Goal: Information Seeking & Learning: Compare options

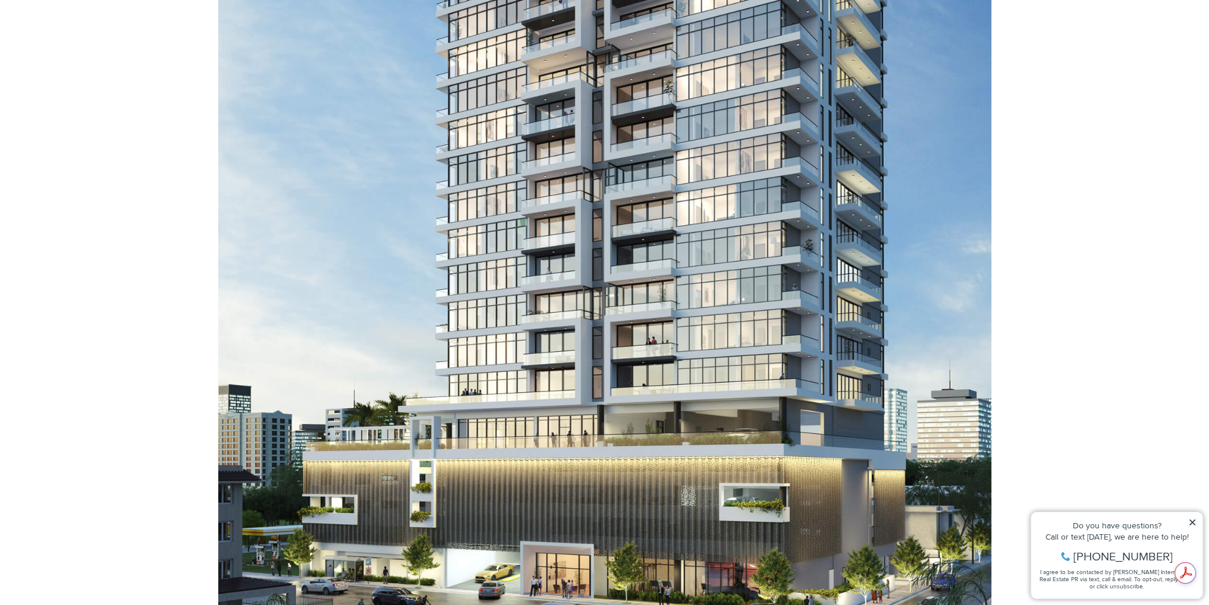
click at [1196, 521] on icon at bounding box center [1192, 523] width 8 height 8
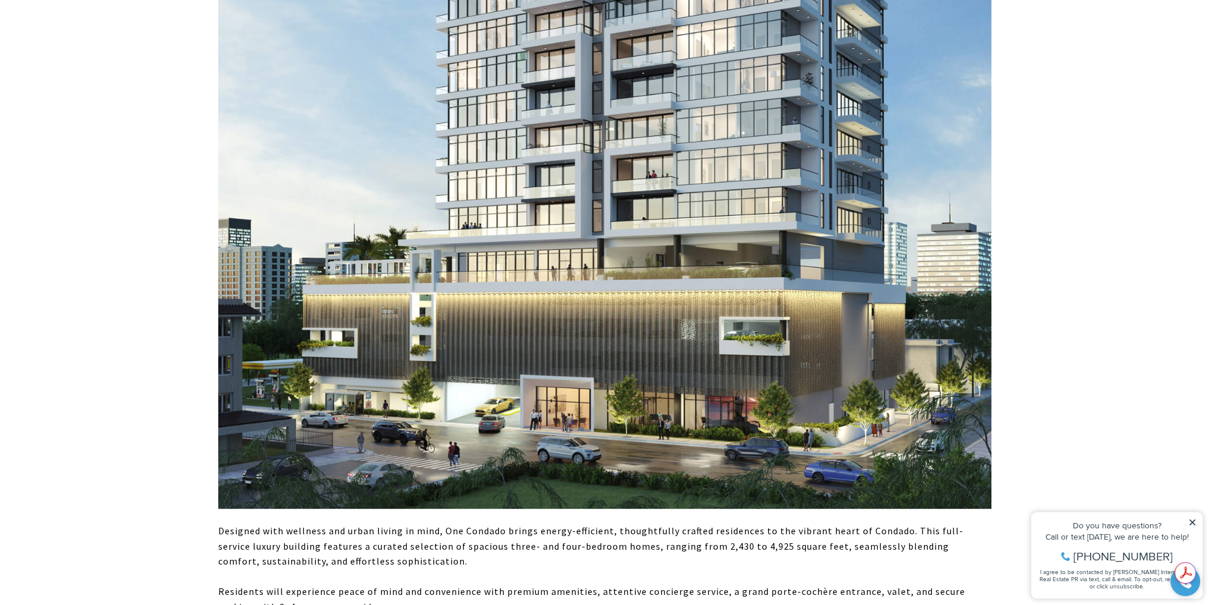
scroll to position [951, 0]
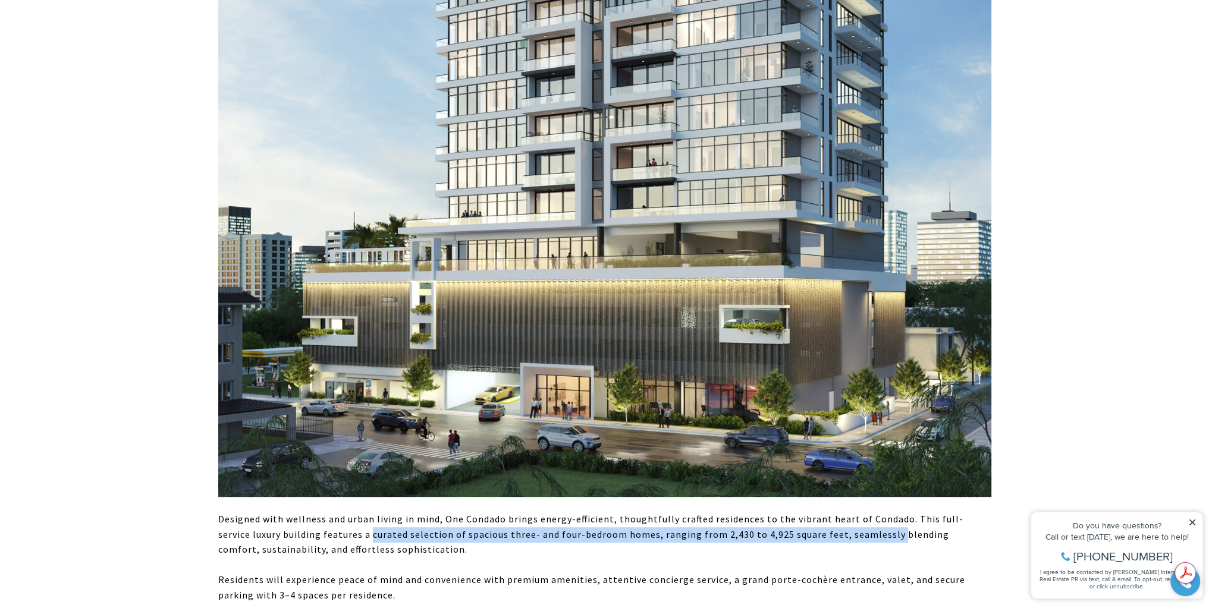
drag, startPoint x: 336, startPoint y: 536, endPoint x: 855, endPoint y: 532, distance: 518.6
click at [855, 532] on p "Designed with wellness and urban living in mind, One Condado brings energy-effi…" at bounding box center [604, 535] width 773 height 46
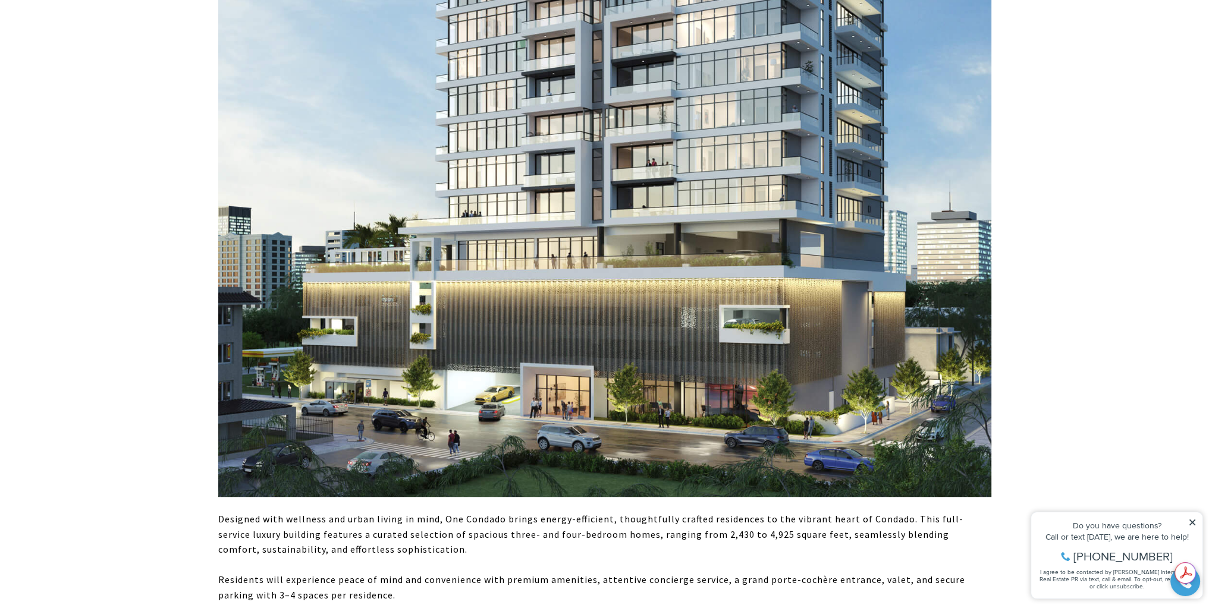
click at [454, 581] on p "Residents will experience peace of mind and convenience with premium amenities,…" at bounding box center [604, 588] width 773 height 30
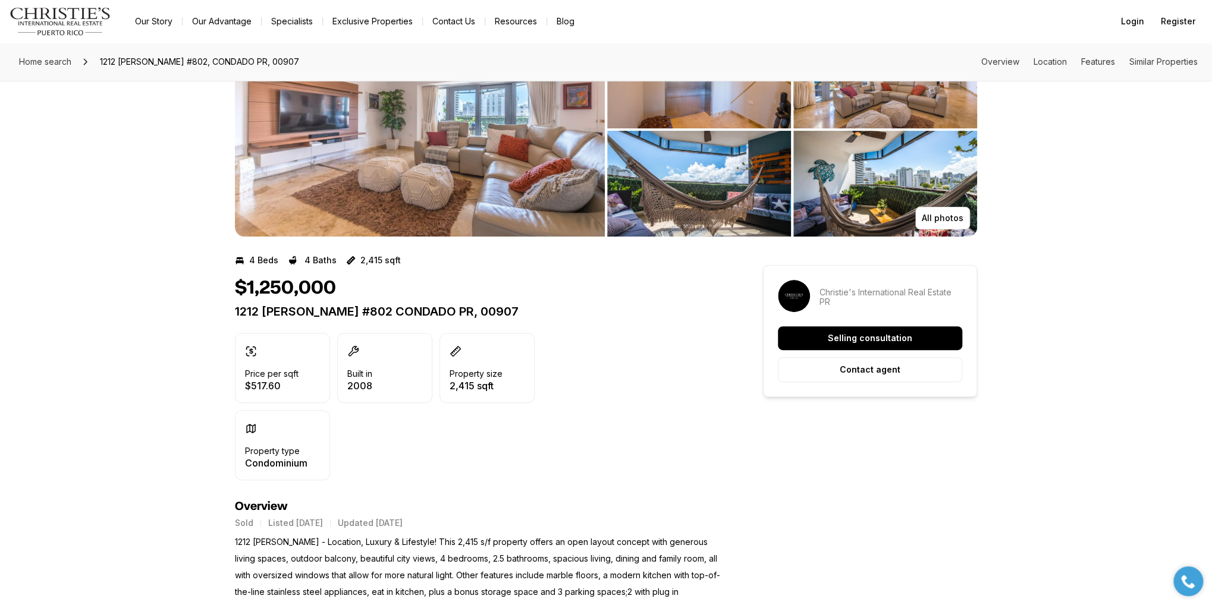
scroll to position [416, 0]
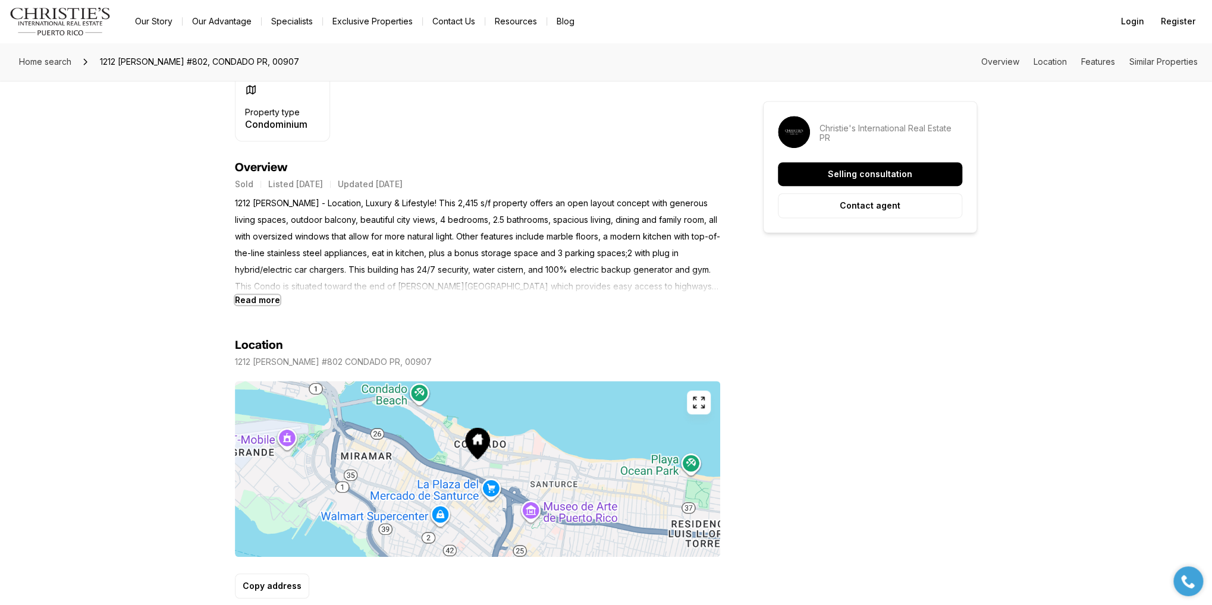
click at [252, 300] on b "Read more" at bounding box center [257, 300] width 45 height 10
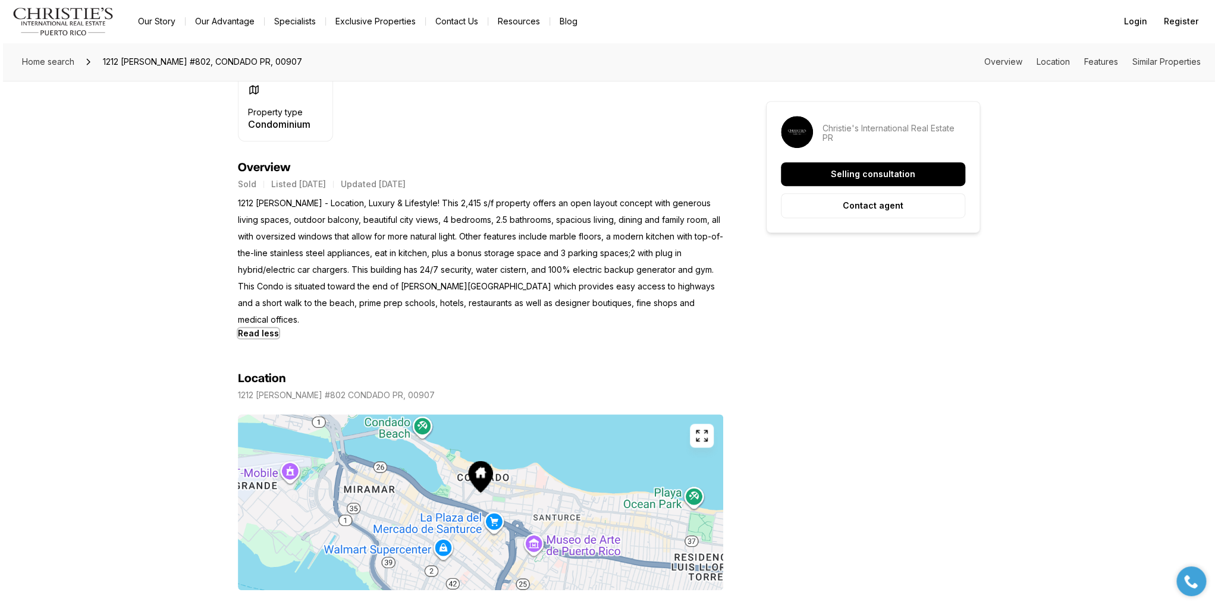
scroll to position [0, 0]
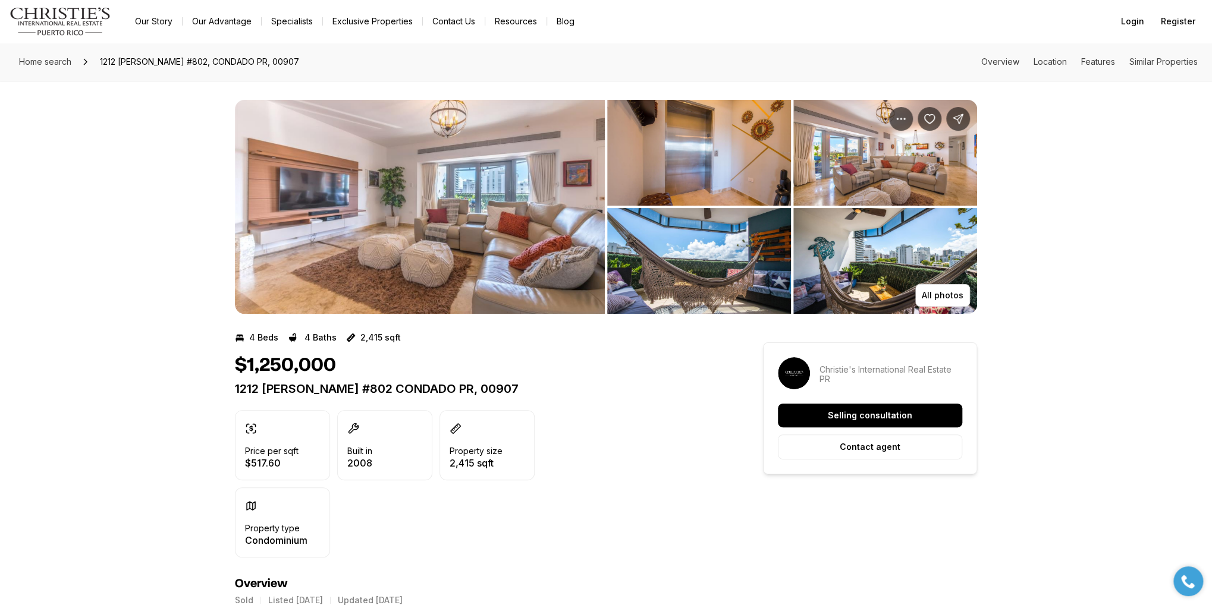
click at [488, 191] on img "View image gallery" at bounding box center [420, 207] width 370 height 214
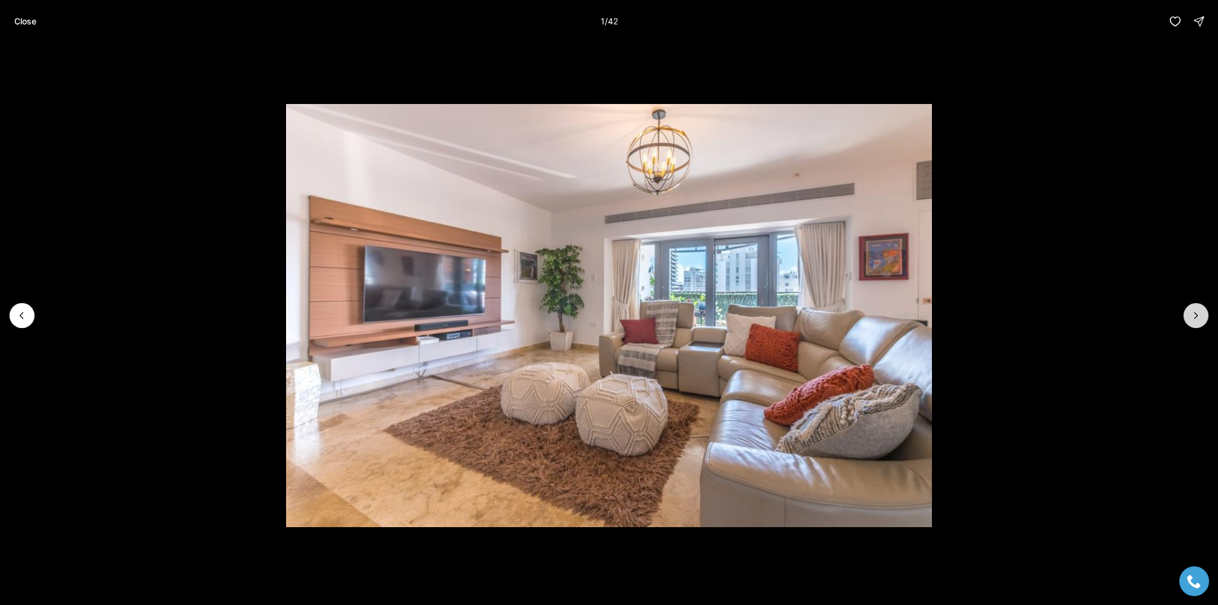
click at [1202, 315] on button "Next slide" at bounding box center [1195, 315] width 25 height 25
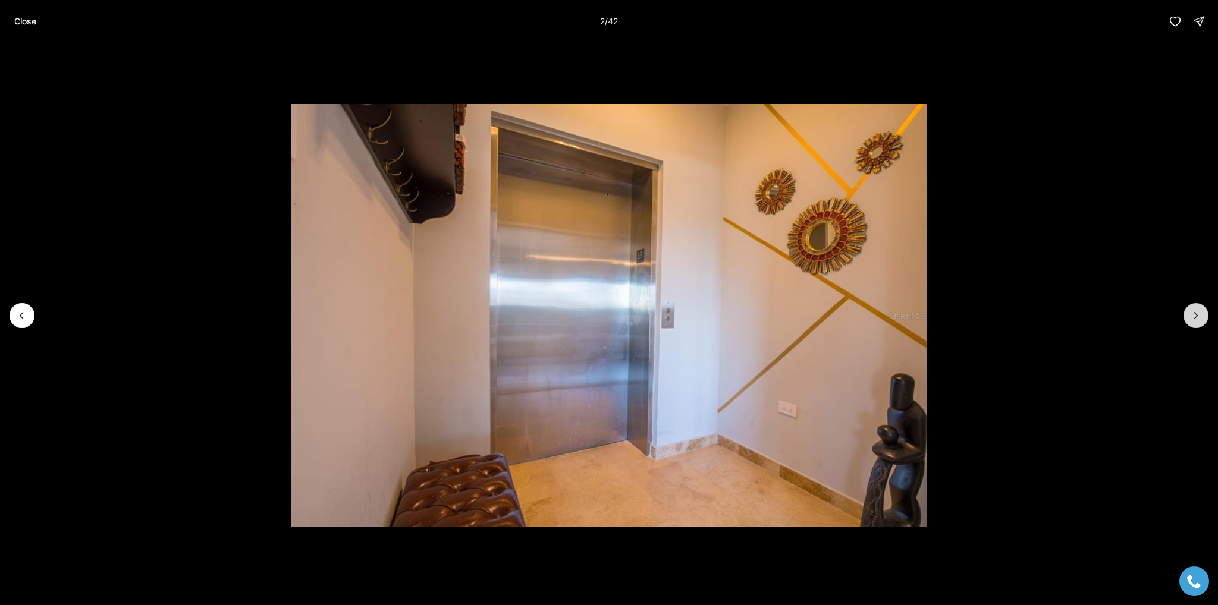
click at [1202, 315] on button "Next slide" at bounding box center [1195, 315] width 25 height 25
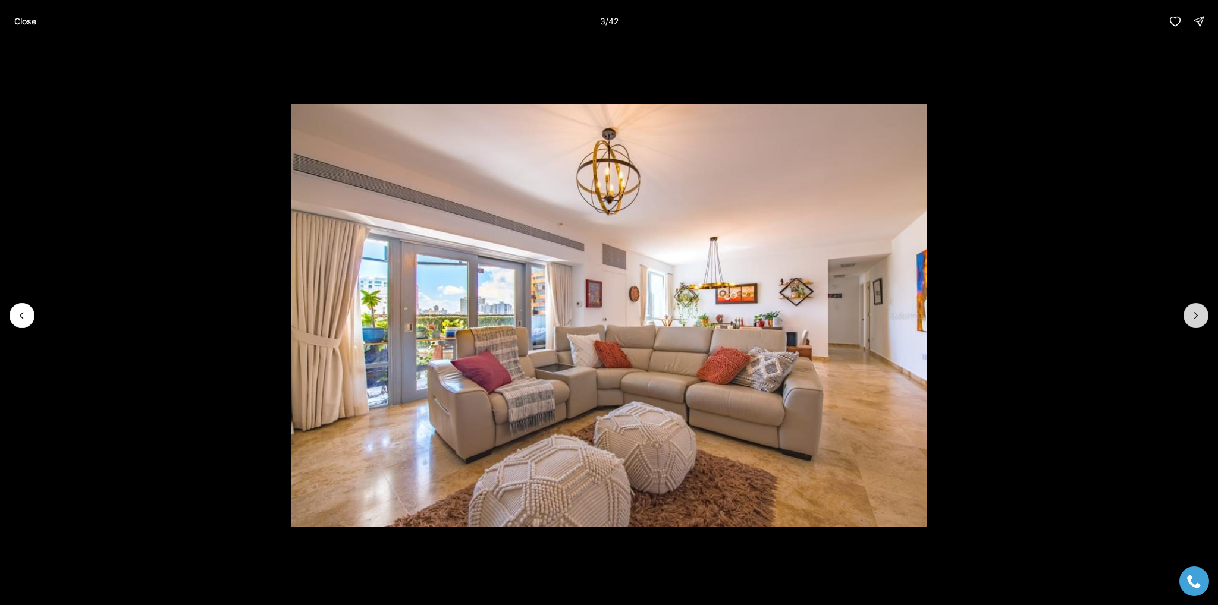
click at [1202, 315] on button "Next slide" at bounding box center [1195, 315] width 25 height 25
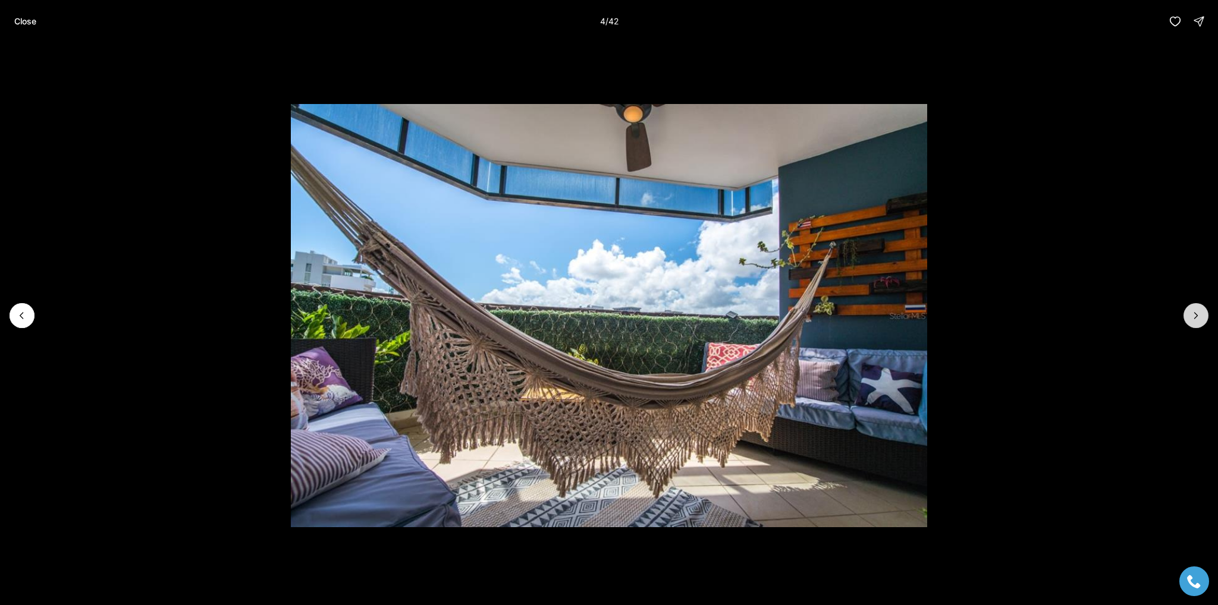
click at [1202, 315] on button "Next slide" at bounding box center [1195, 315] width 25 height 25
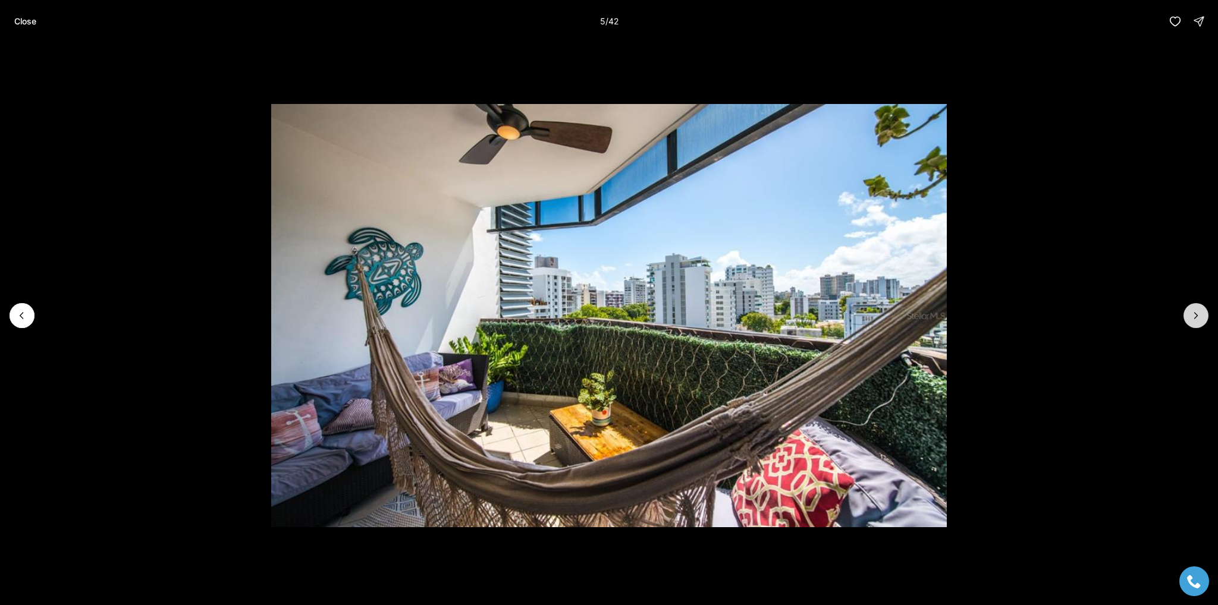
click at [1202, 315] on button "Next slide" at bounding box center [1195, 315] width 25 height 25
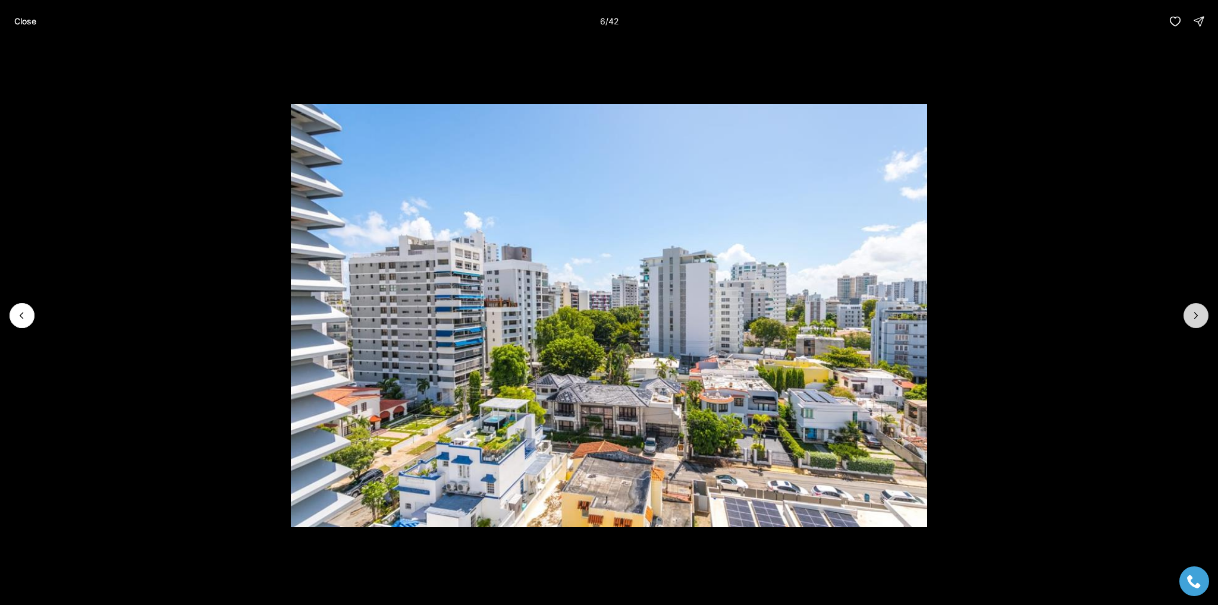
click at [1202, 315] on button "Next slide" at bounding box center [1195, 315] width 25 height 25
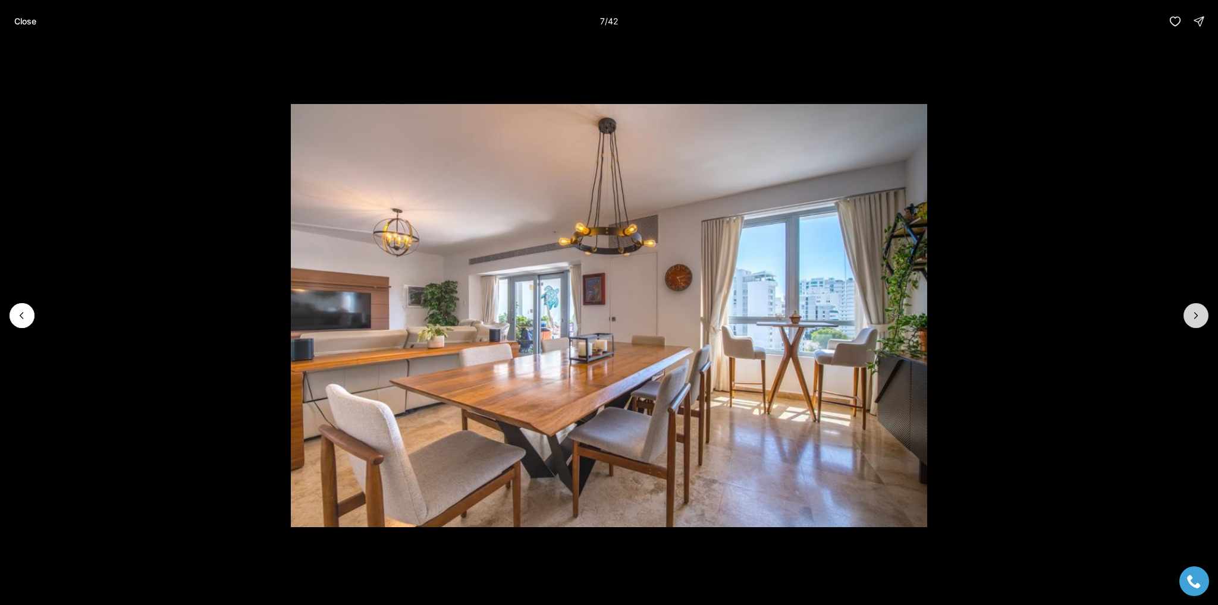
click at [1202, 315] on button "Next slide" at bounding box center [1195, 315] width 25 height 25
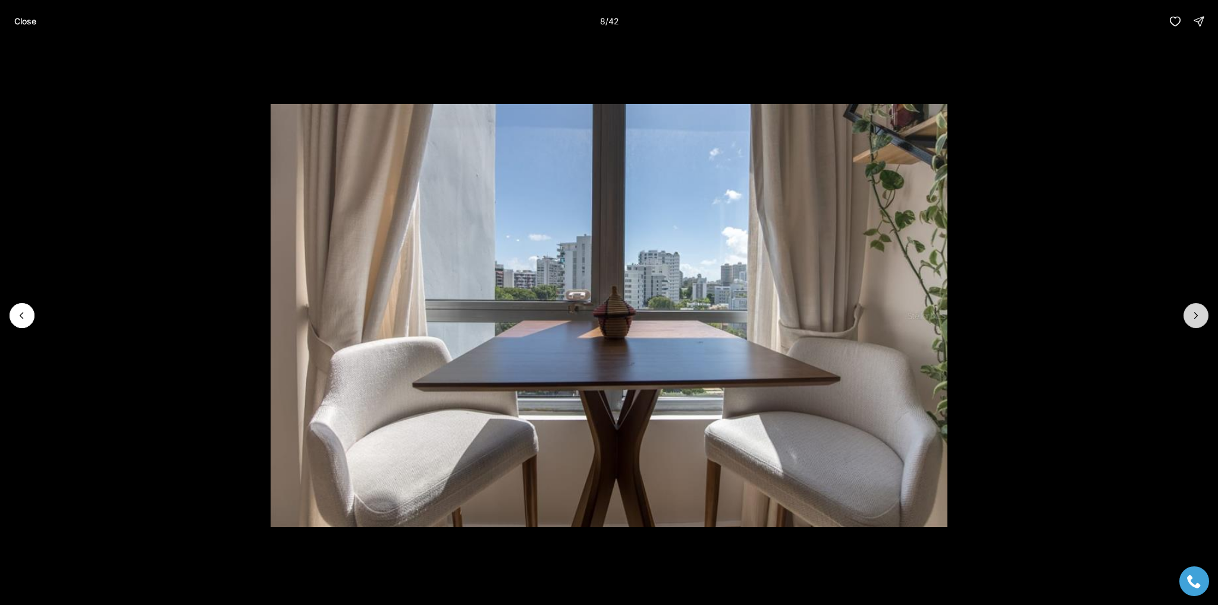
click at [1202, 315] on button "Next slide" at bounding box center [1195, 315] width 25 height 25
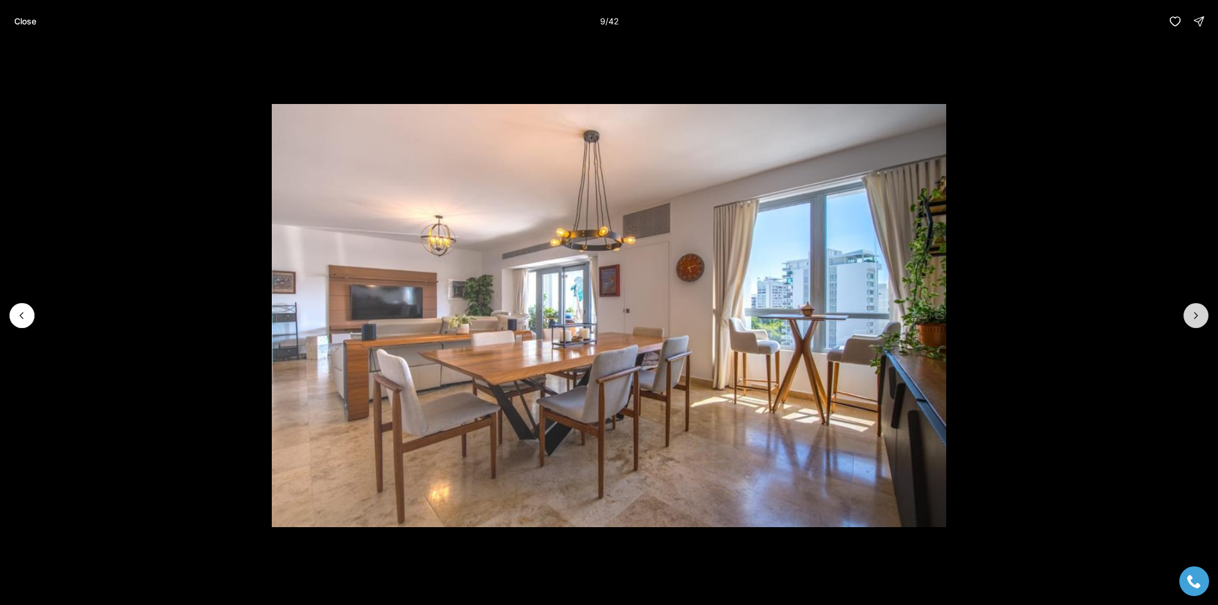
click at [1202, 315] on button "Next slide" at bounding box center [1195, 315] width 25 height 25
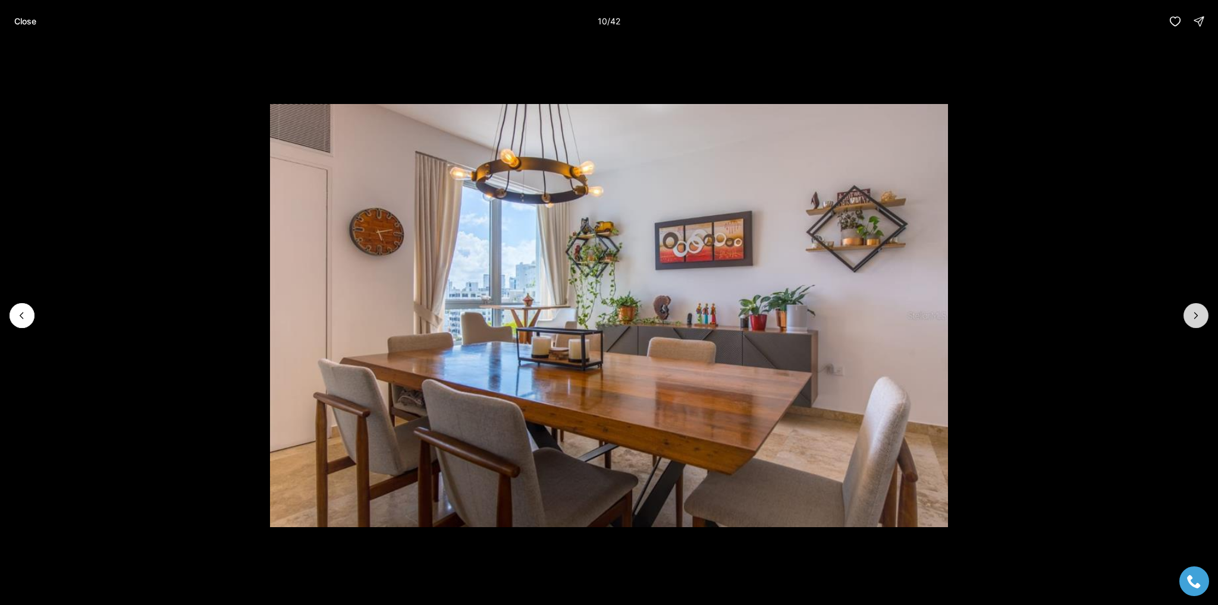
click at [1202, 315] on button "Next slide" at bounding box center [1195, 315] width 25 height 25
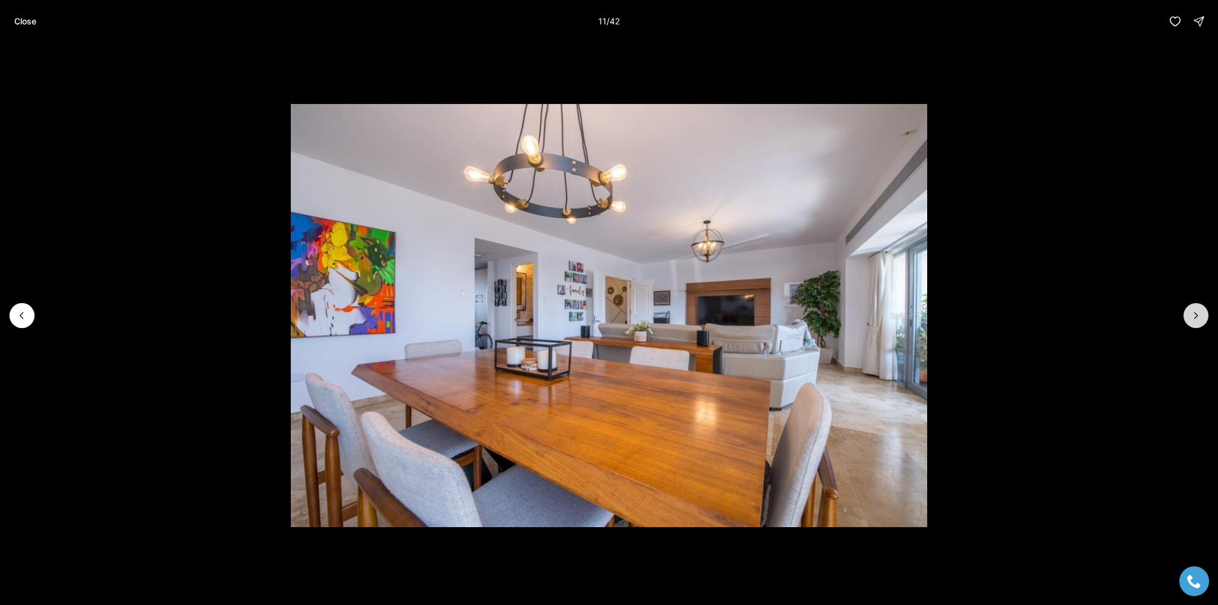
click at [1202, 315] on button "Next slide" at bounding box center [1195, 315] width 25 height 25
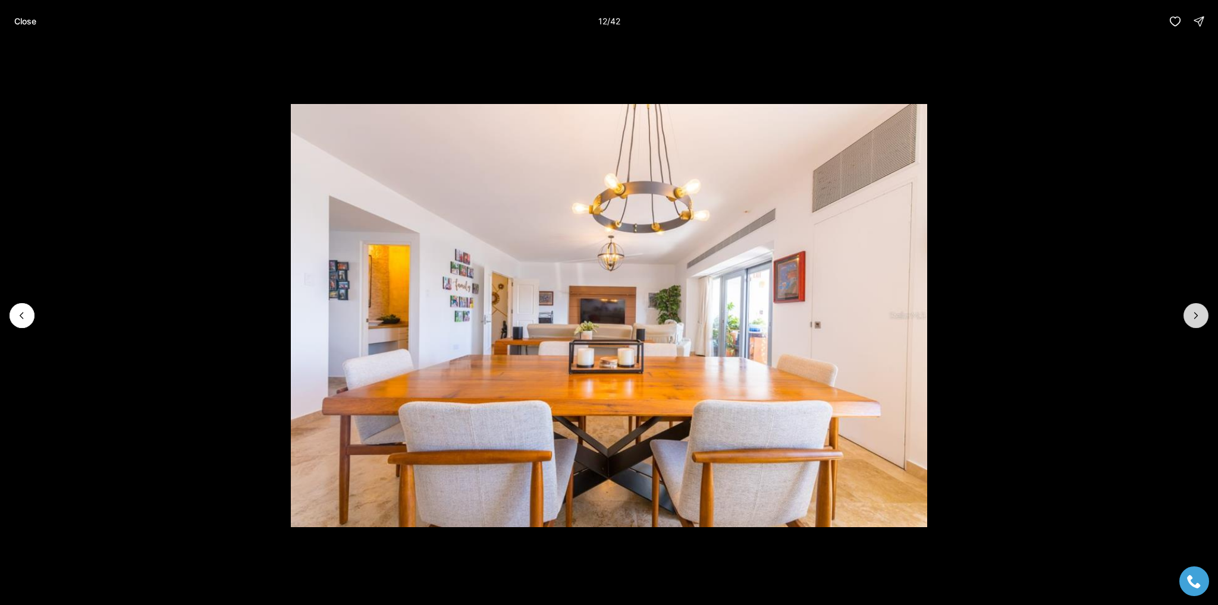
click at [1202, 315] on button "Next slide" at bounding box center [1195, 315] width 25 height 25
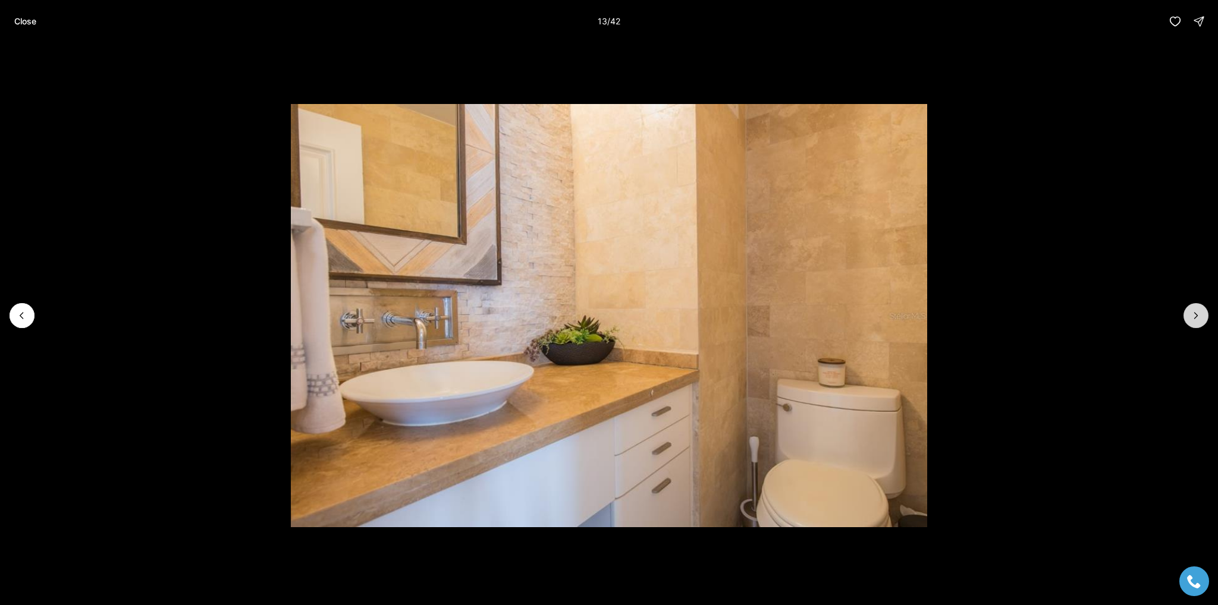
click at [1202, 315] on button "Next slide" at bounding box center [1195, 315] width 25 height 25
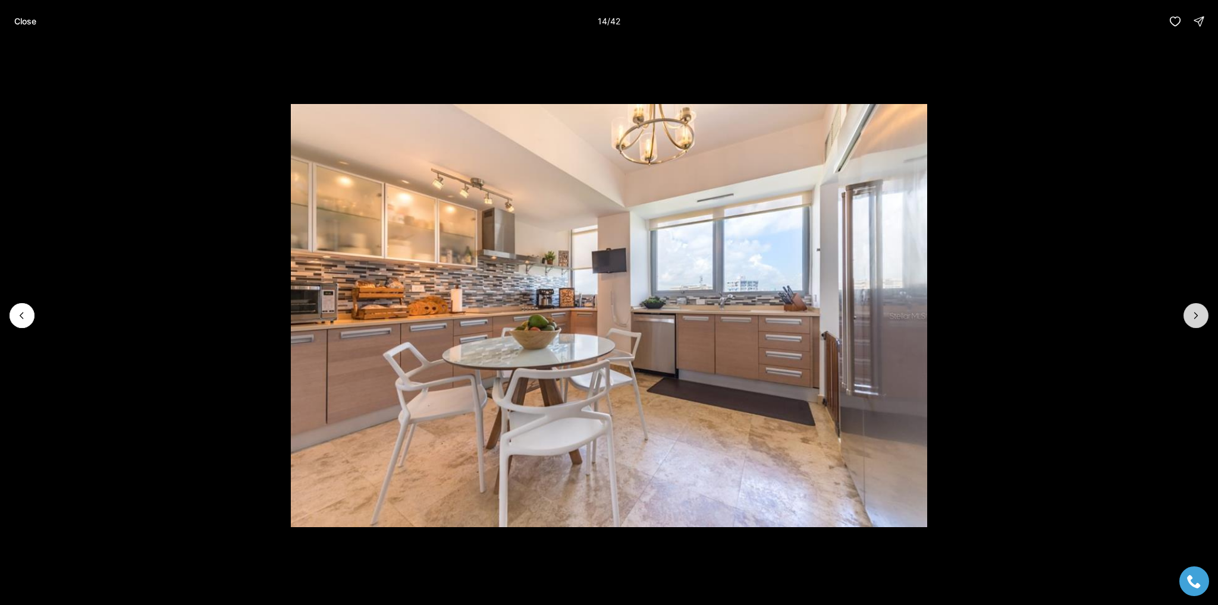
click at [1202, 315] on button "Next slide" at bounding box center [1195, 315] width 25 height 25
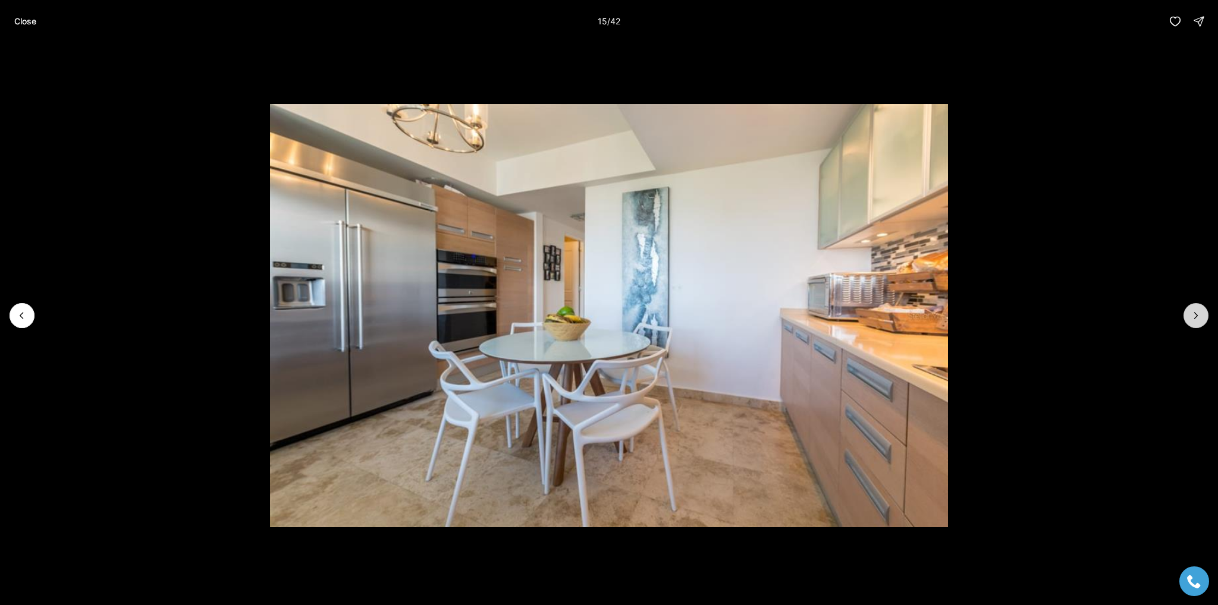
click at [1202, 315] on button "Next slide" at bounding box center [1195, 315] width 25 height 25
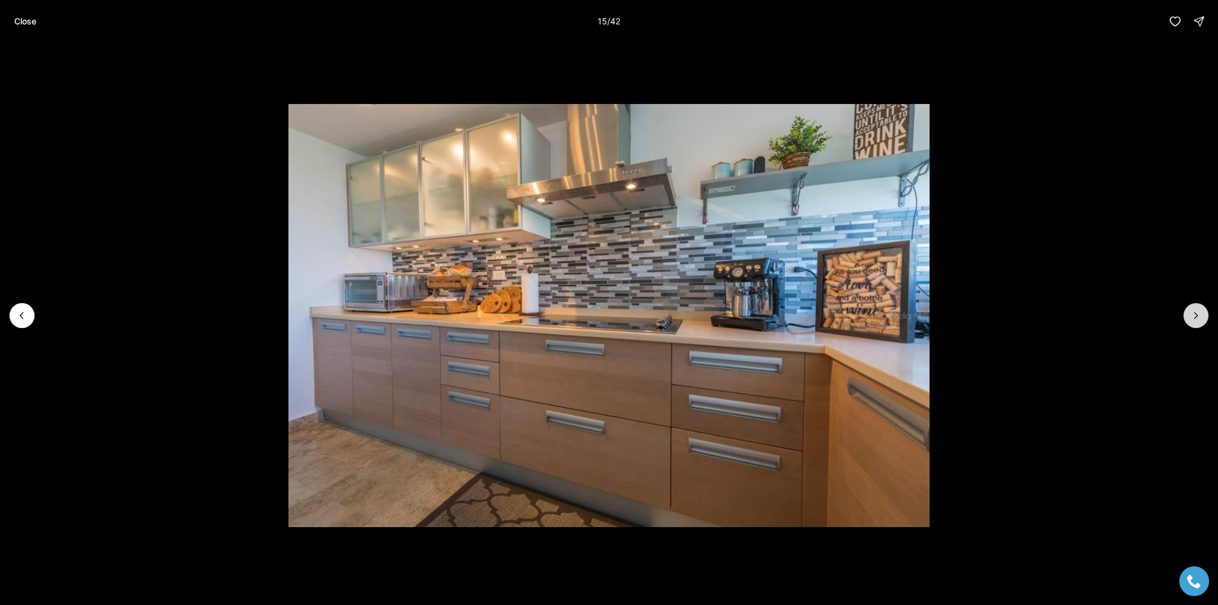
click at [1202, 315] on button "Next slide" at bounding box center [1195, 315] width 25 height 25
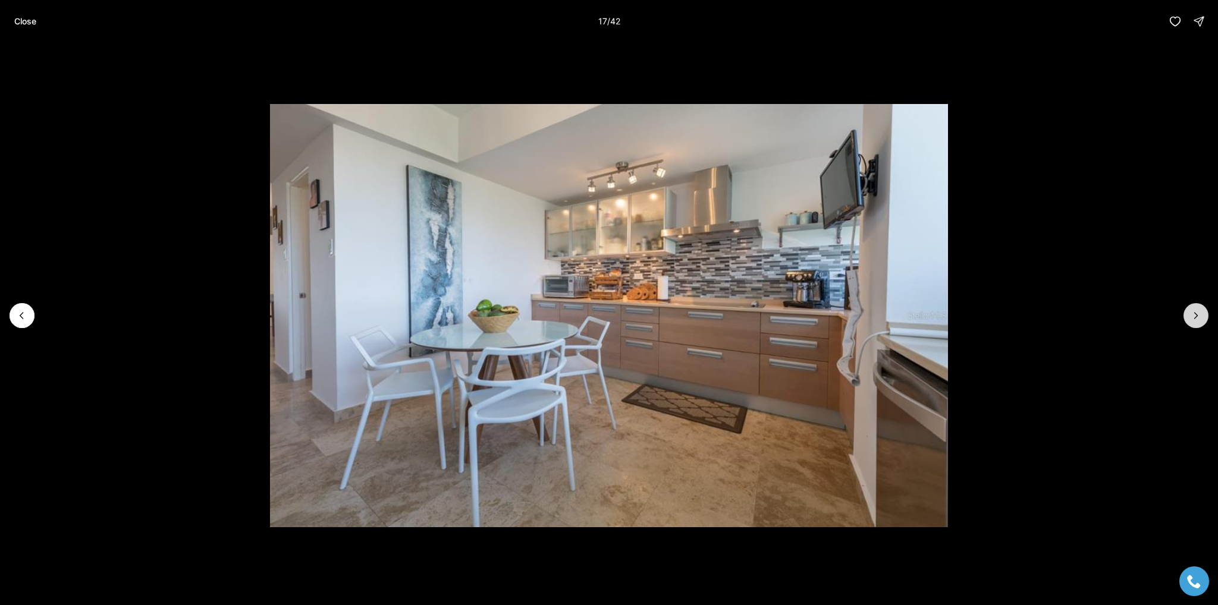
click at [1202, 315] on button "Next slide" at bounding box center [1195, 315] width 25 height 25
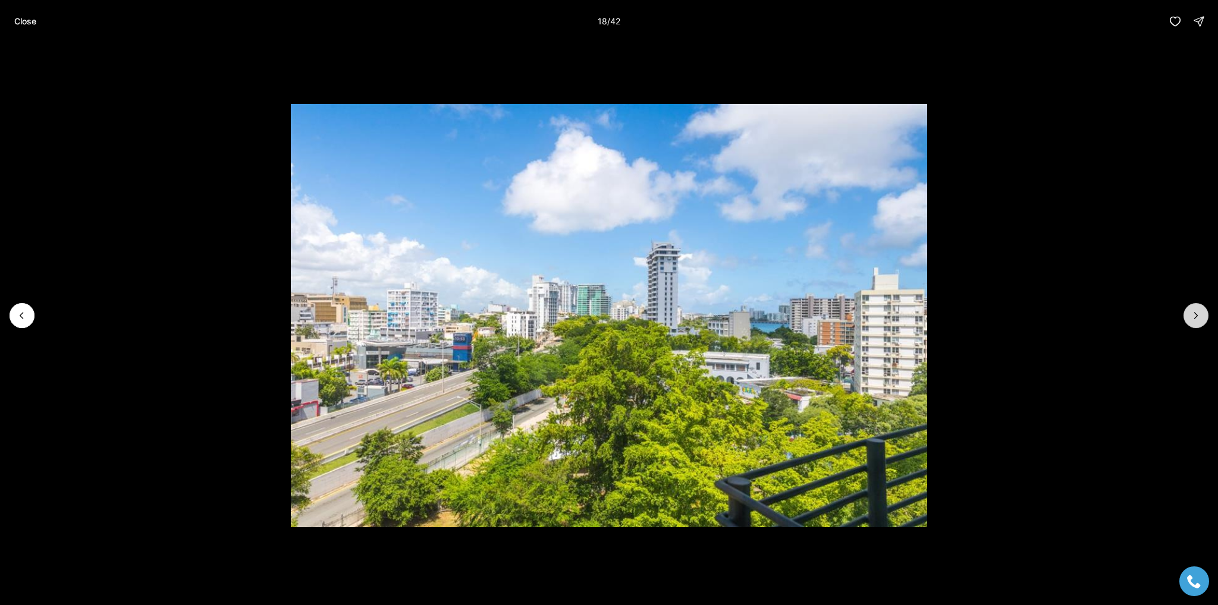
click at [1202, 315] on button "Next slide" at bounding box center [1195, 315] width 25 height 25
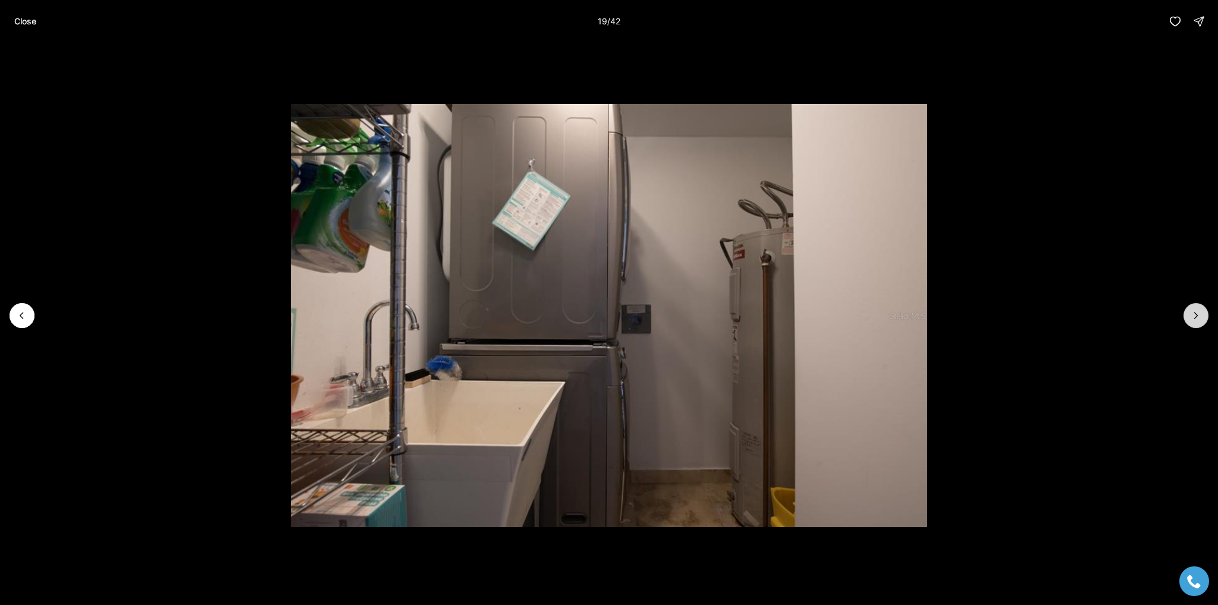
click at [1202, 315] on button "Next slide" at bounding box center [1195, 315] width 25 height 25
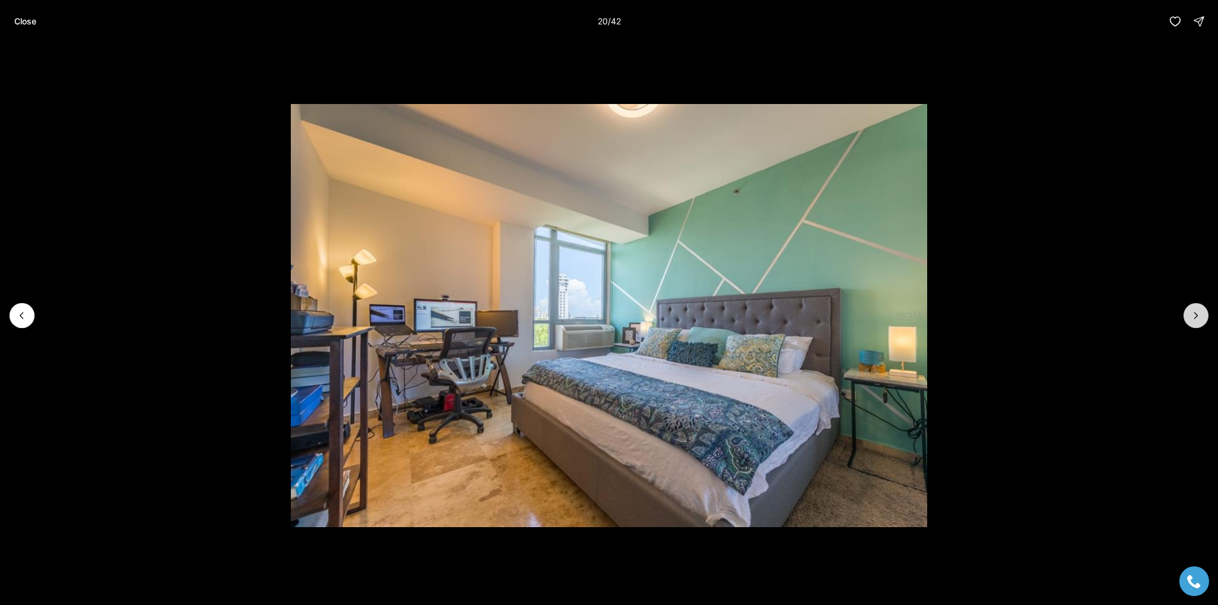
click at [1202, 315] on button "Next slide" at bounding box center [1195, 315] width 25 height 25
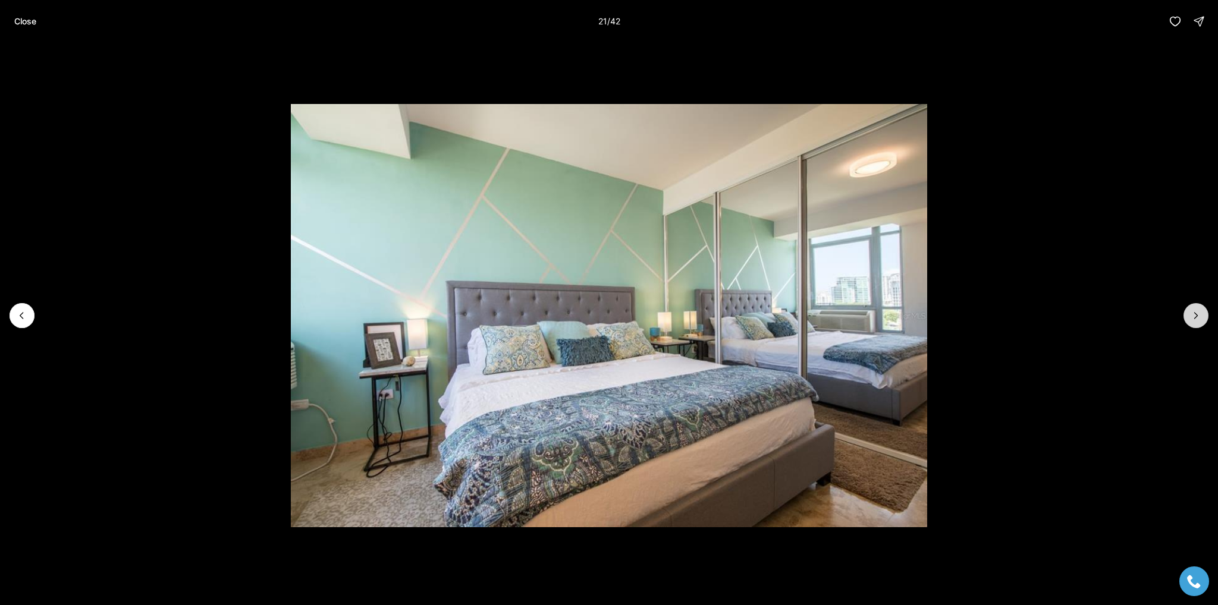
click at [1202, 315] on button "Next slide" at bounding box center [1195, 315] width 25 height 25
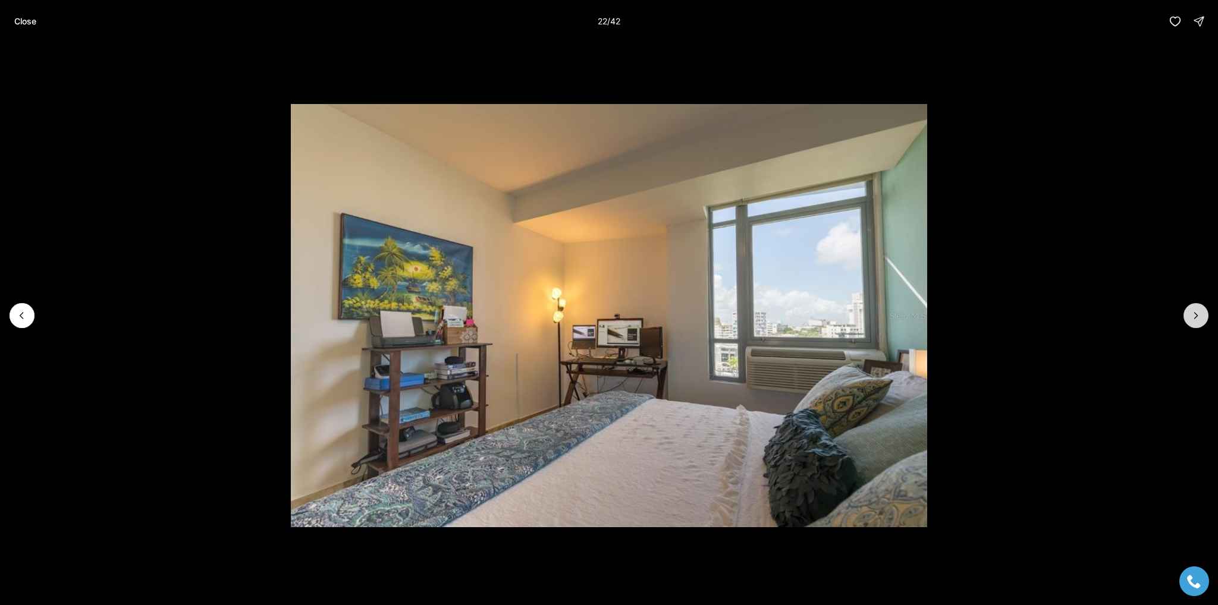
click at [1202, 315] on button "Next slide" at bounding box center [1195, 315] width 25 height 25
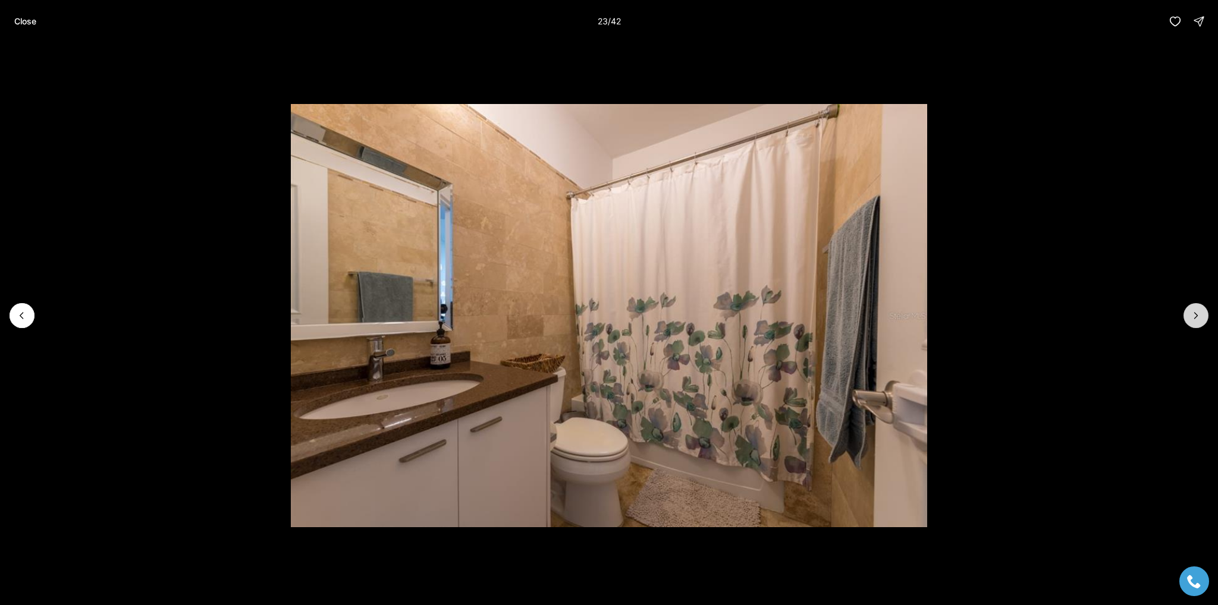
click at [1202, 315] on button "Next slide" at bounding box center [1195, 315] width 25 height 25
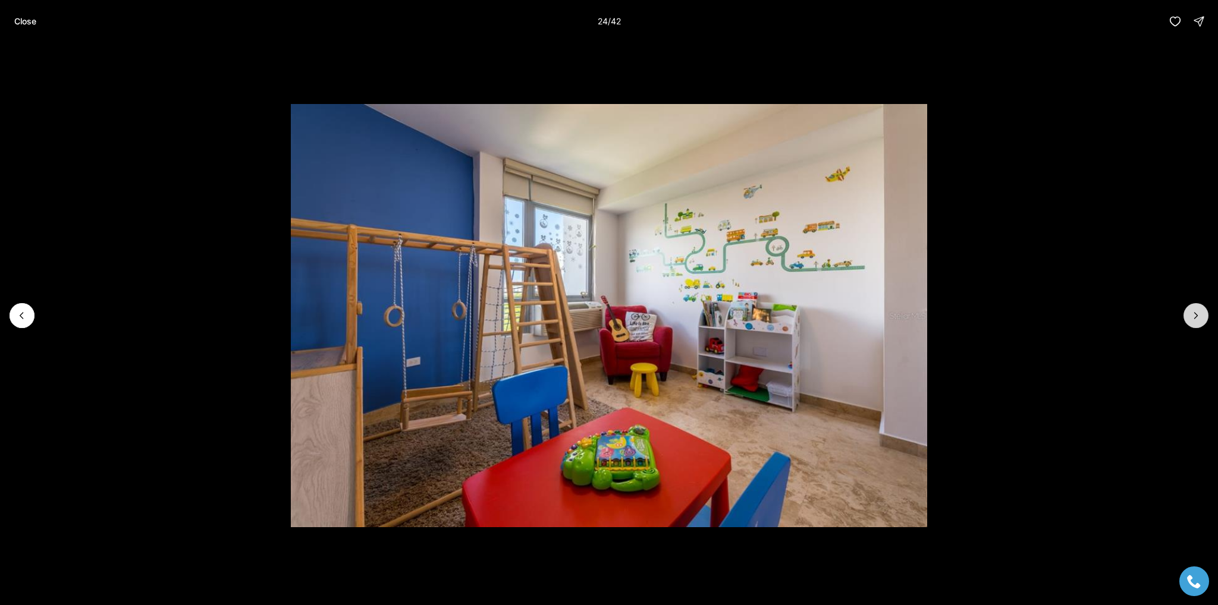
click at [1202, 315] on button "Next slide" at bounding box center [1195, 315] width 25 height 25
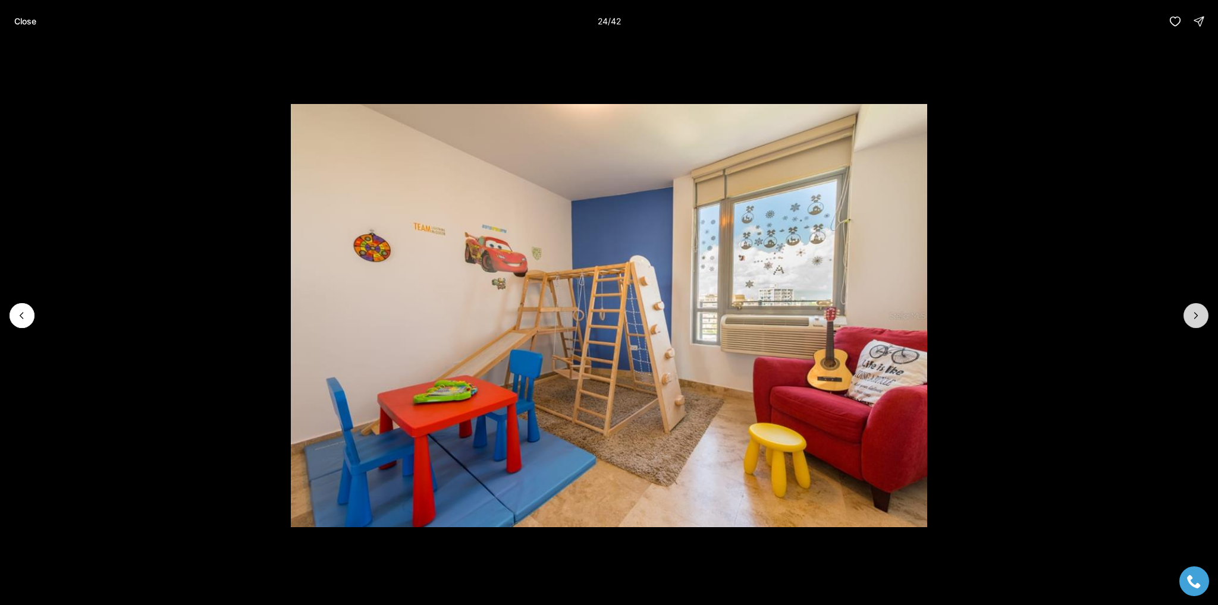
click at [1202, 315] on button "Next slide" at bounding box center [1195, 315] width 25 height 25
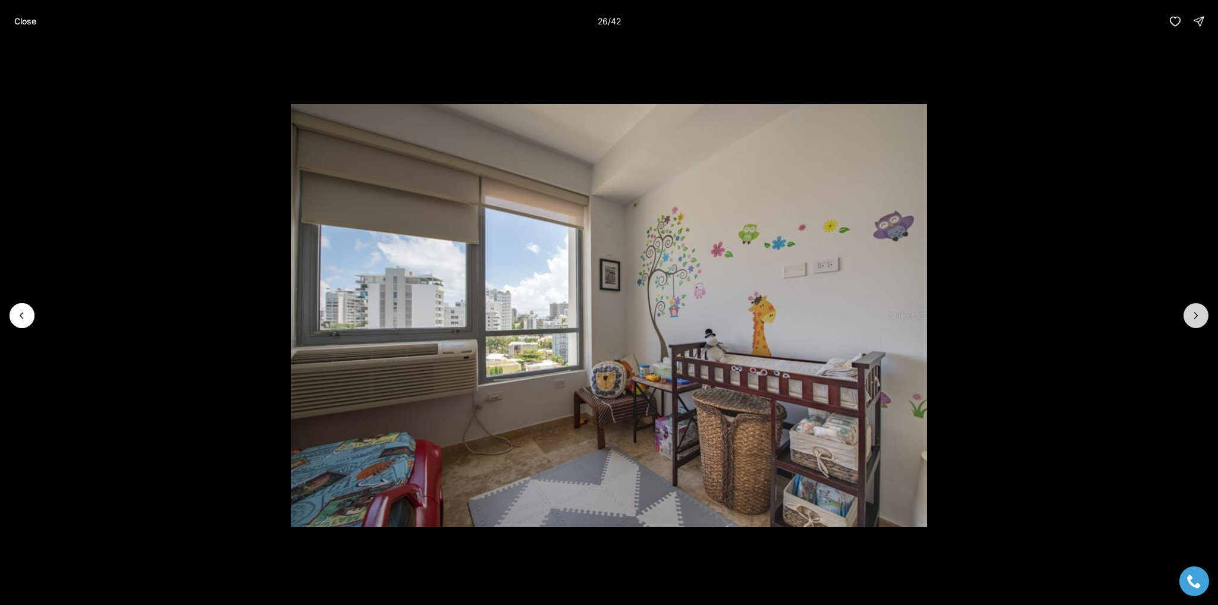
click at [1202, 315] on button "Next slide" at bounding box center [1195, 315] width 25 height 25
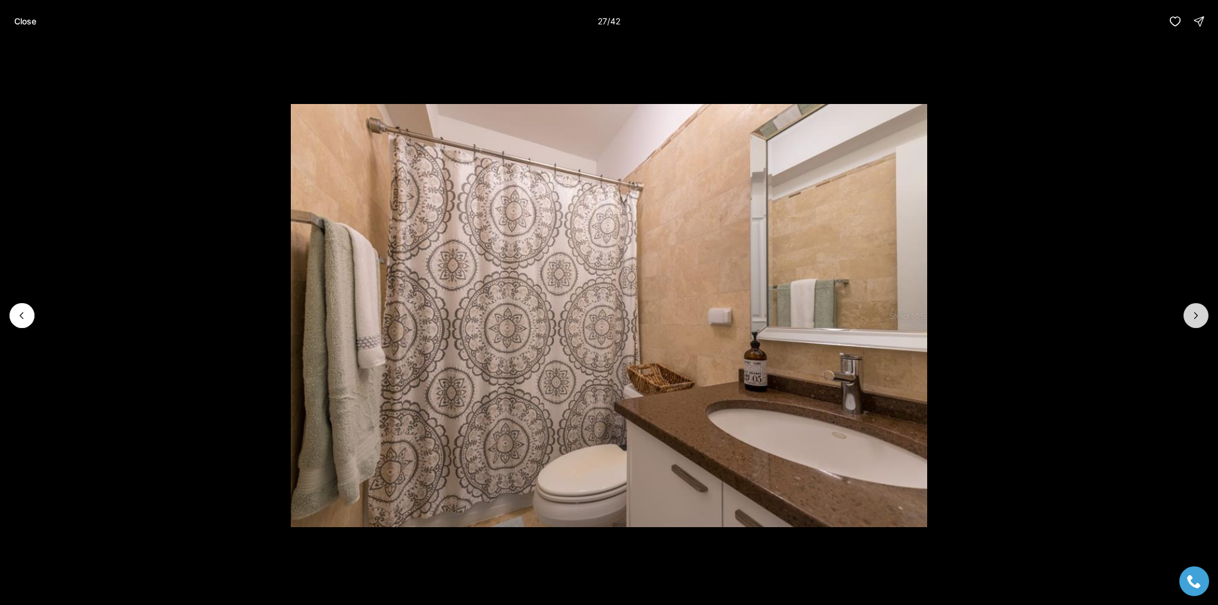
click at [1202, 315] on button "Next slide" at bounding box center [1195, 315] width 25 height 25
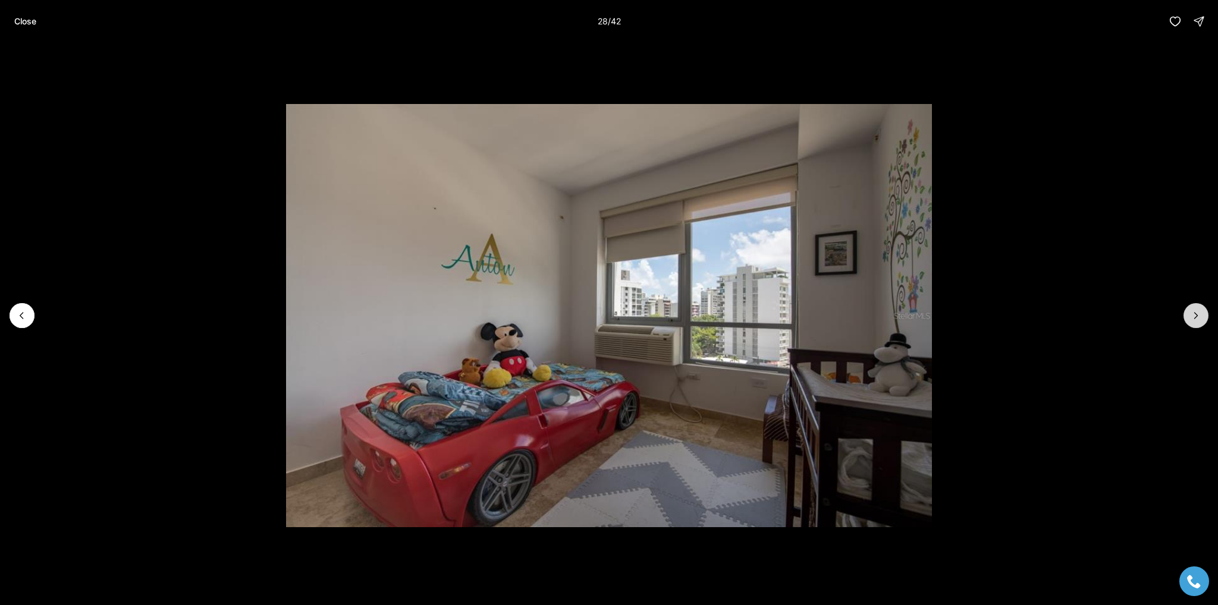
click at [1202, 315] on button "Next slide" at bounding box center [1195, 315] width 25 height 25
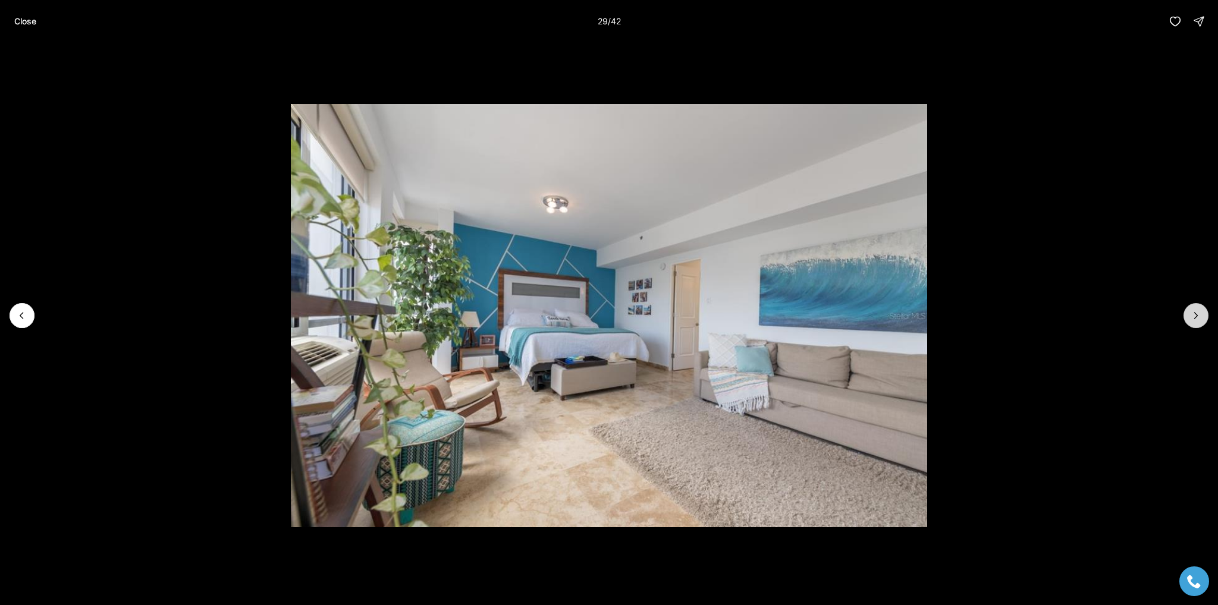
click at [1202, 315] on button "Next slide" at bounding box center [1195, 315] width 25 height 25
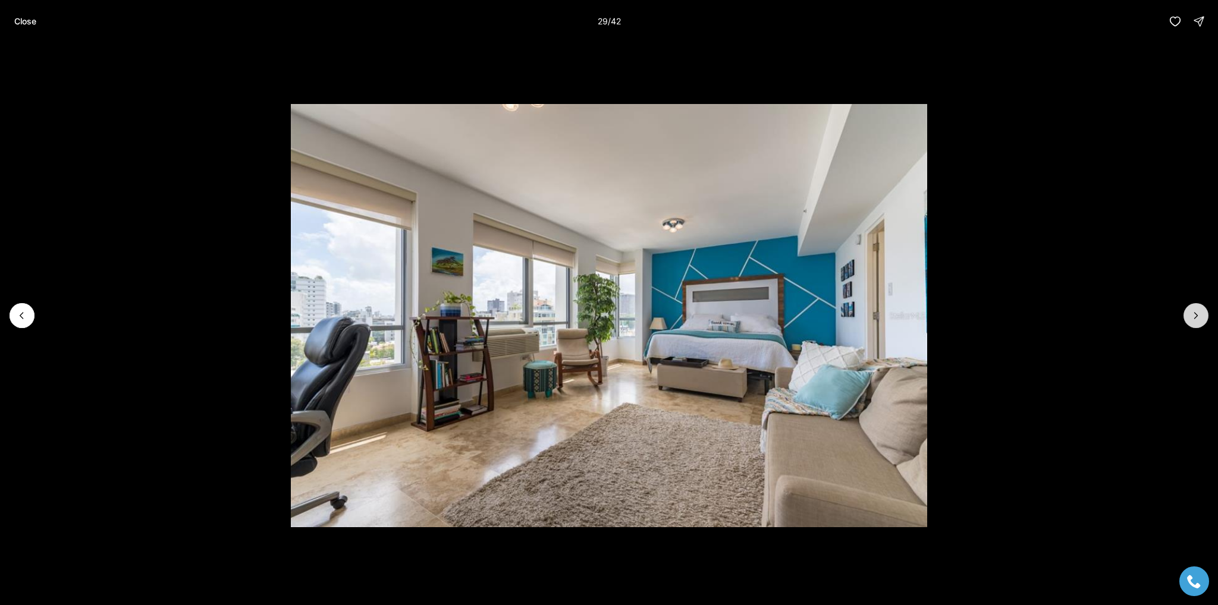
click at [1202, 315] on button "Next slide" at bounding box center [1195, 315] width 25 height 25
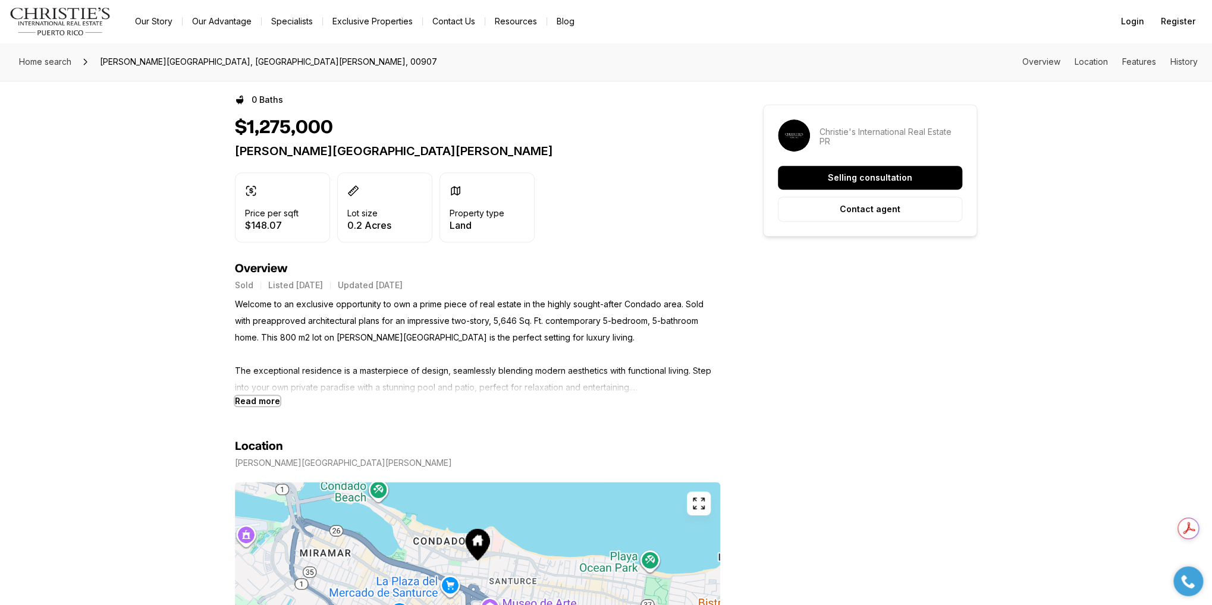
click at [263, 398] on b "Read more" at bounding box center [257, 401] width 45 height 10
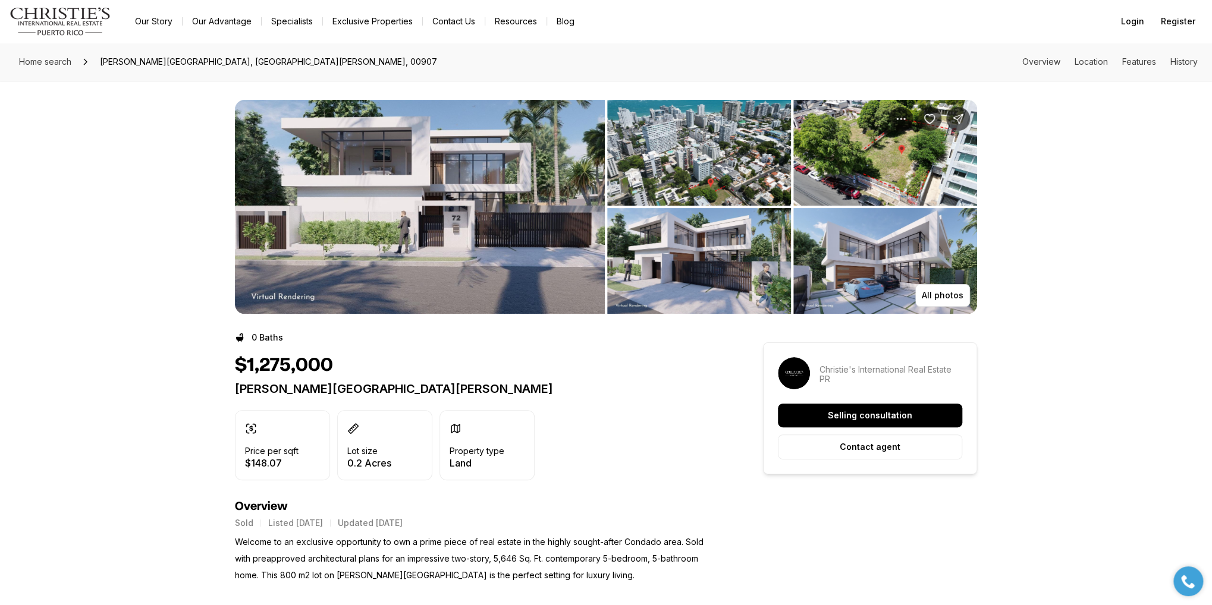
click at [454, 196] on img "View image gallery" at bounding box center [420, 207] width 370 height 214
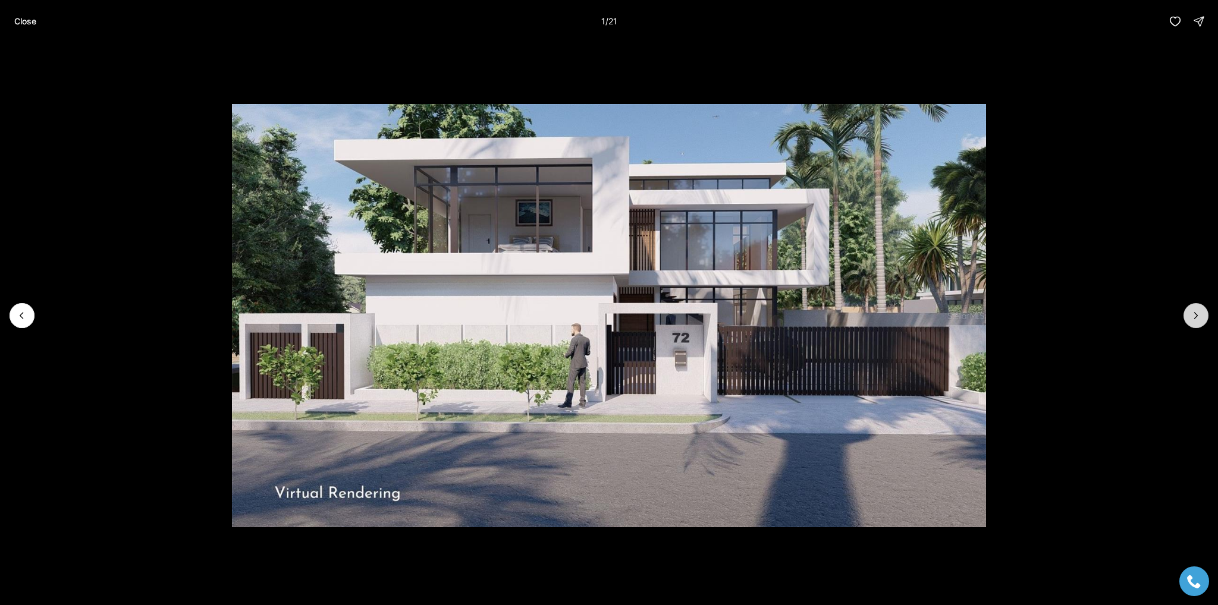
click at [1191, 313] on icon "Next slide" at bounding box center [1196, 316] width 12 height 12
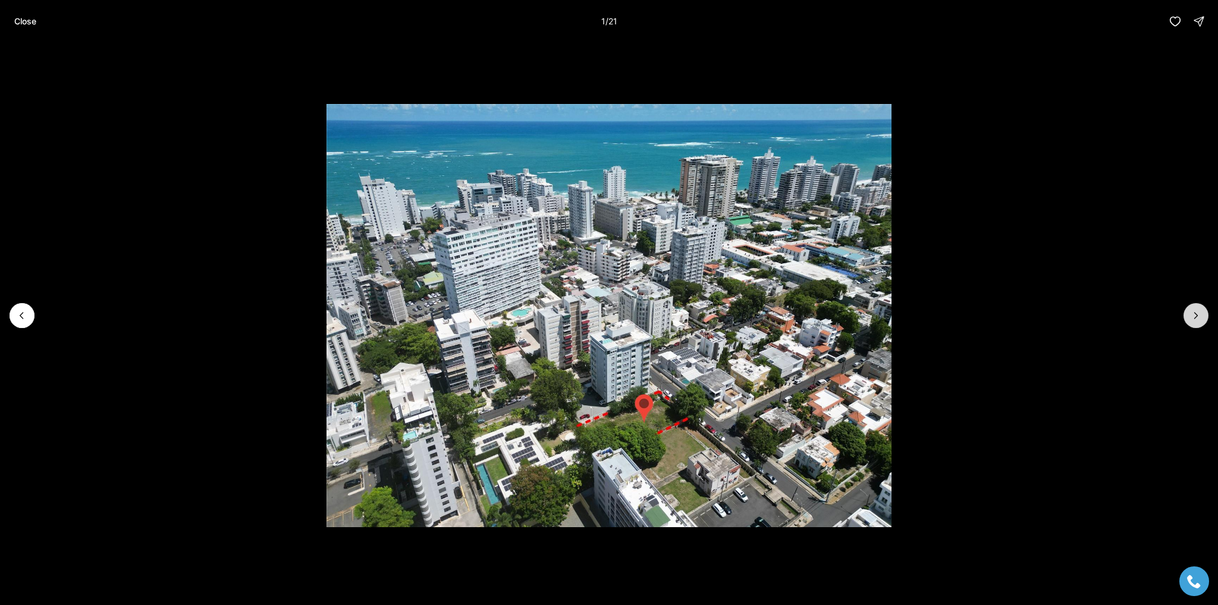
click at [1190, 313] on icon "Next slide" at bounding box center [1196, 316] width 12 height 12
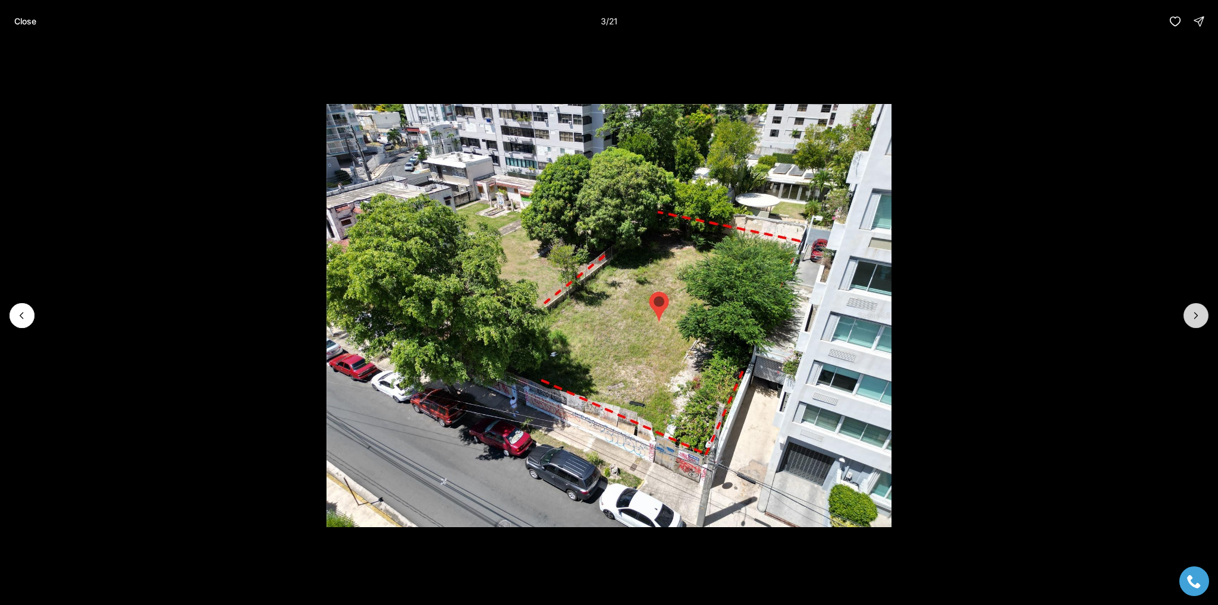
click at [1190, 313] on icon "Next slide" at bounding box center [1196, 316] width 12 height 12
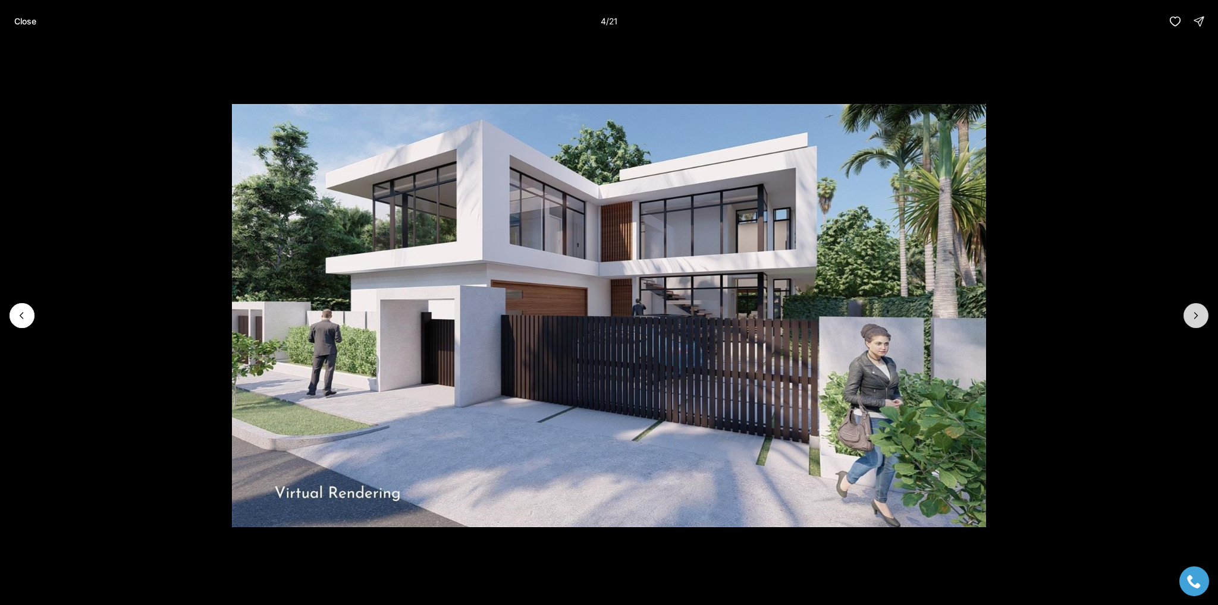
click at [1190, 313] on icon "Next slide" at bounding box center [1196, 316] width 12 height 12
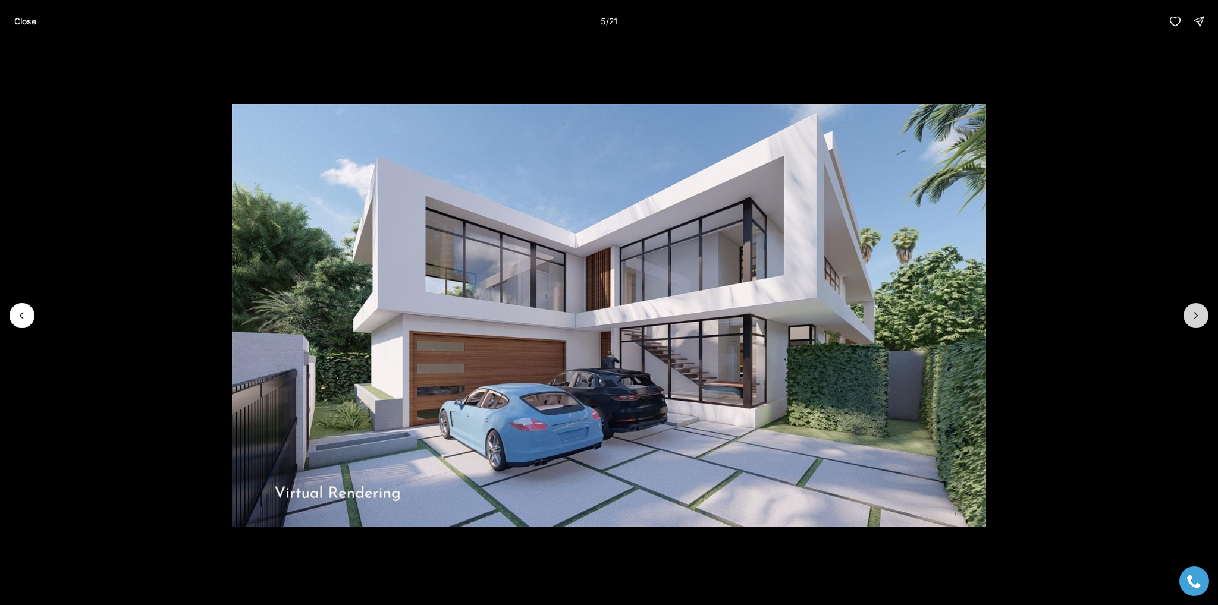
click at [1190, 313] on icon "Next slide" at bounding box center [1196, 316] width 12 height 12
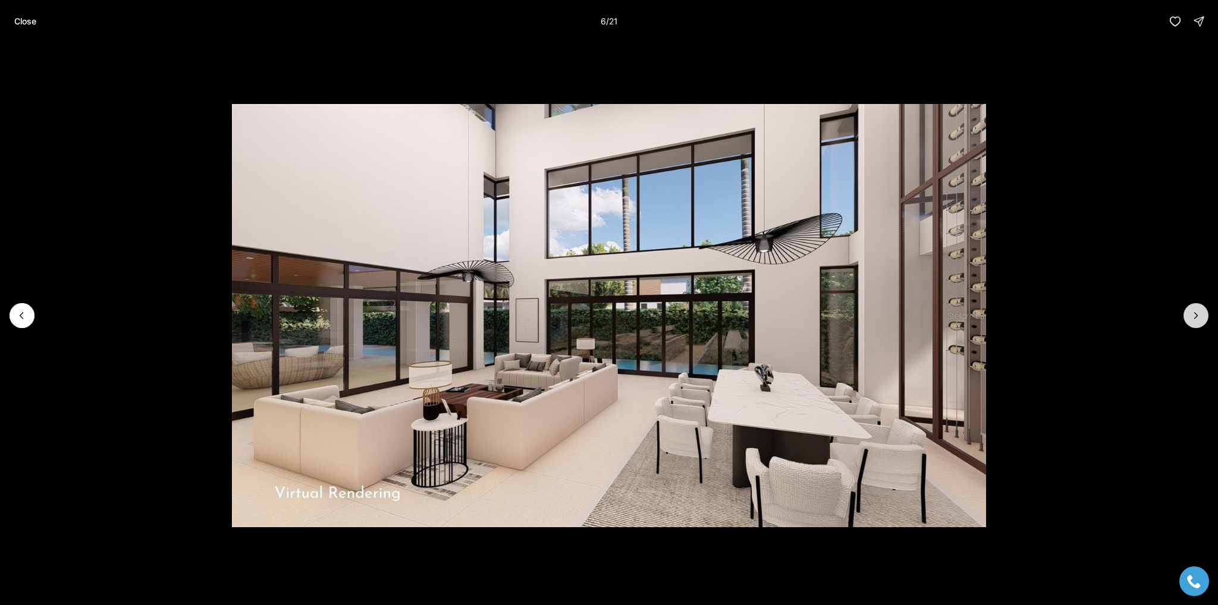
click at [1190, 313] on icon "Next slide" at bounding box center [1196, 316] width 12 height 12
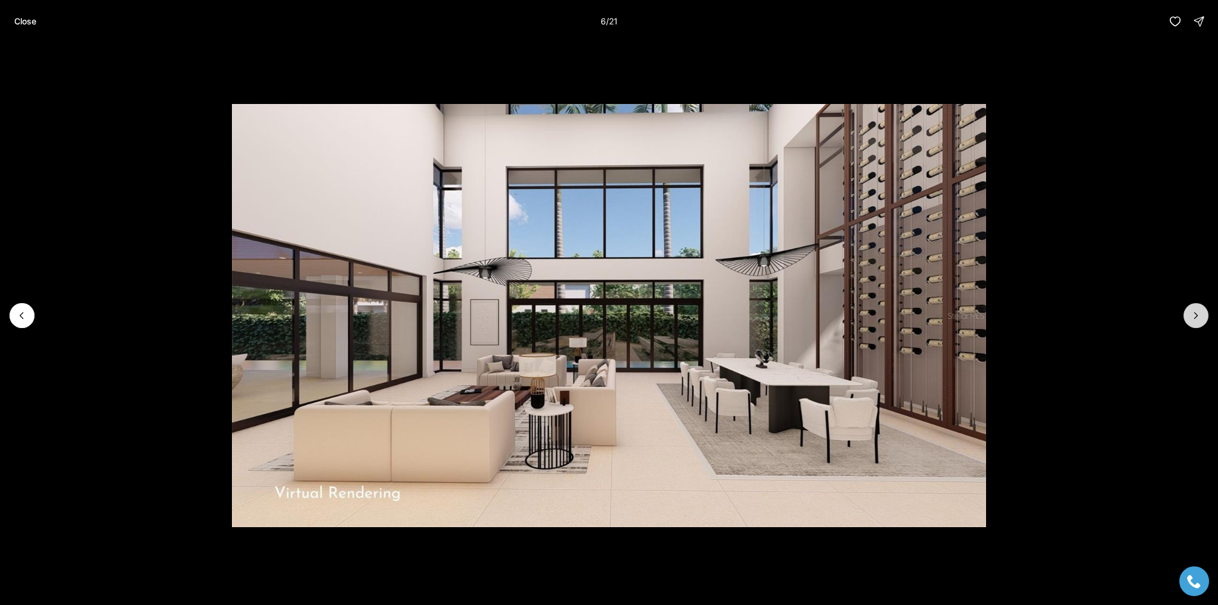
click at [1190, 313] on icon "Next slide" at bounding box center [1196, 316] width 12 height 12
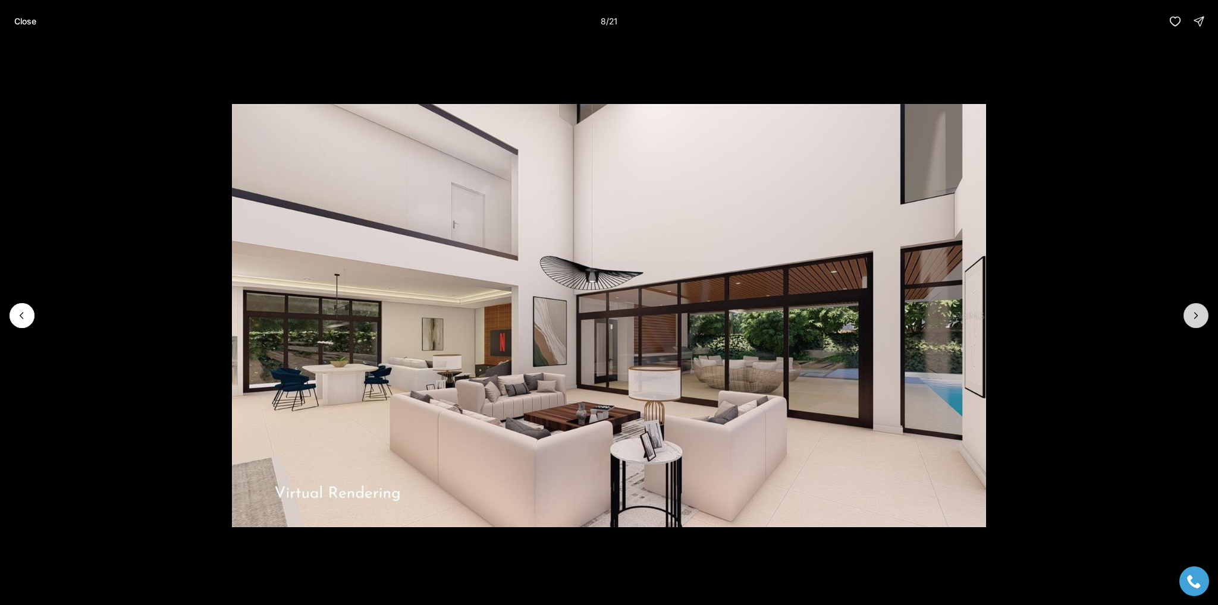
click at [1190, 313] on icon "Next slide" at bounding box center [1196, 316] width 12 height 12
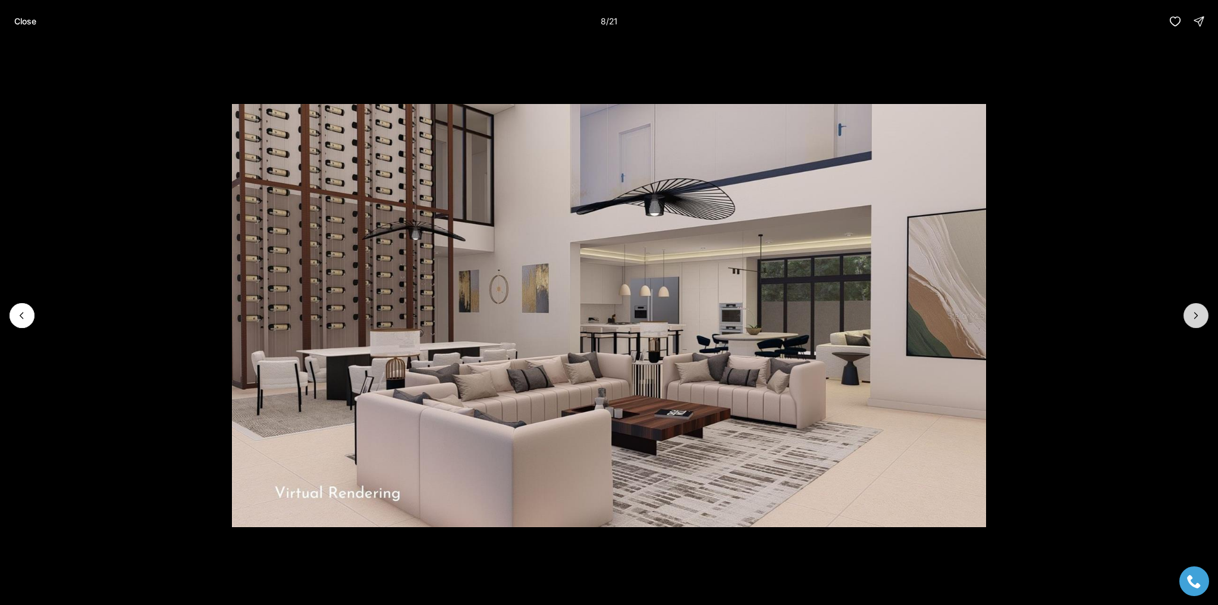
click at [1190, 313] on icon "Next slide" at bounding box center [1196, 316] width 12 height 12
